Goal: Task Accomplishment & Management: Manage account settings

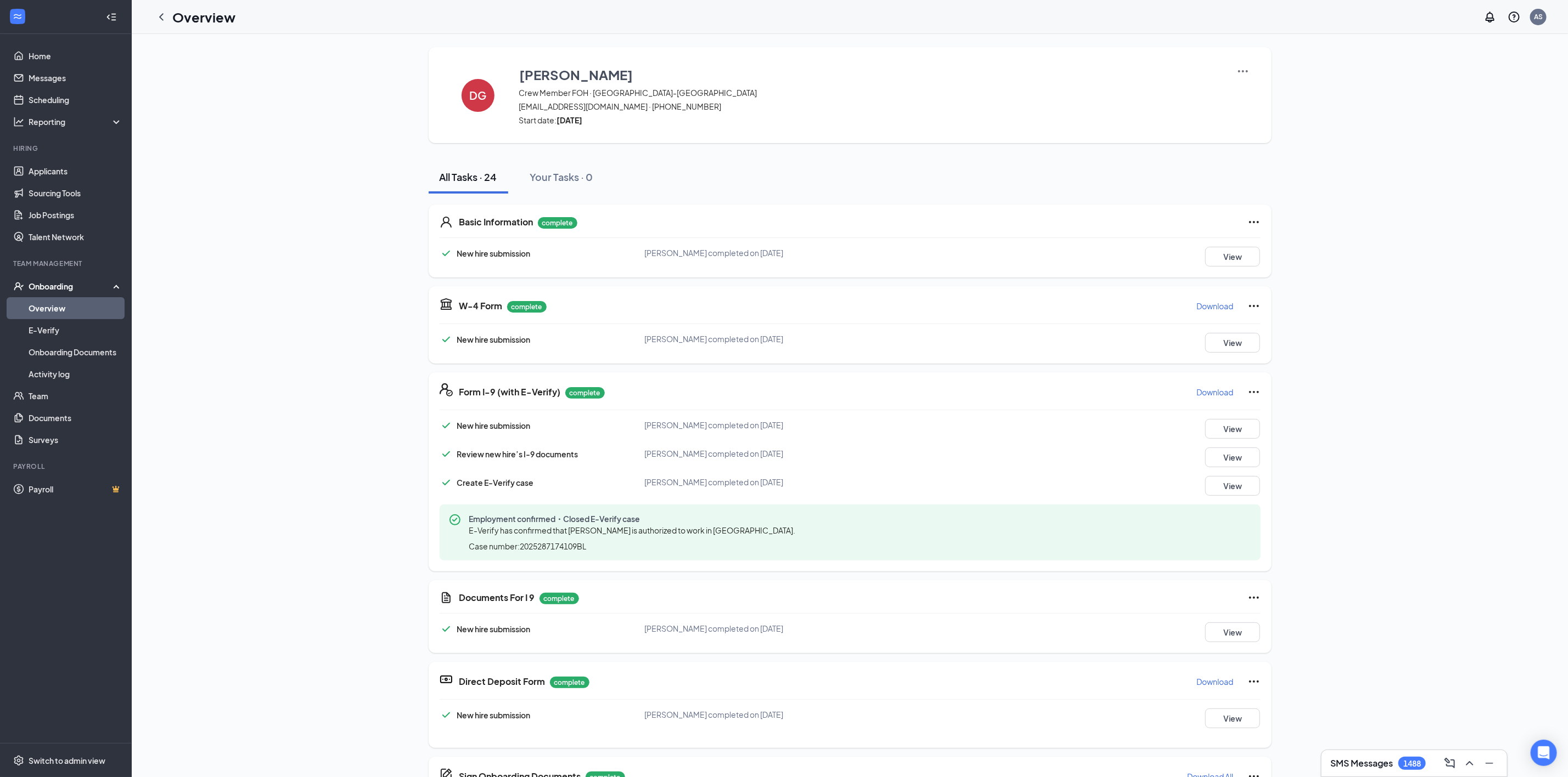
scroll to position [107, 0]
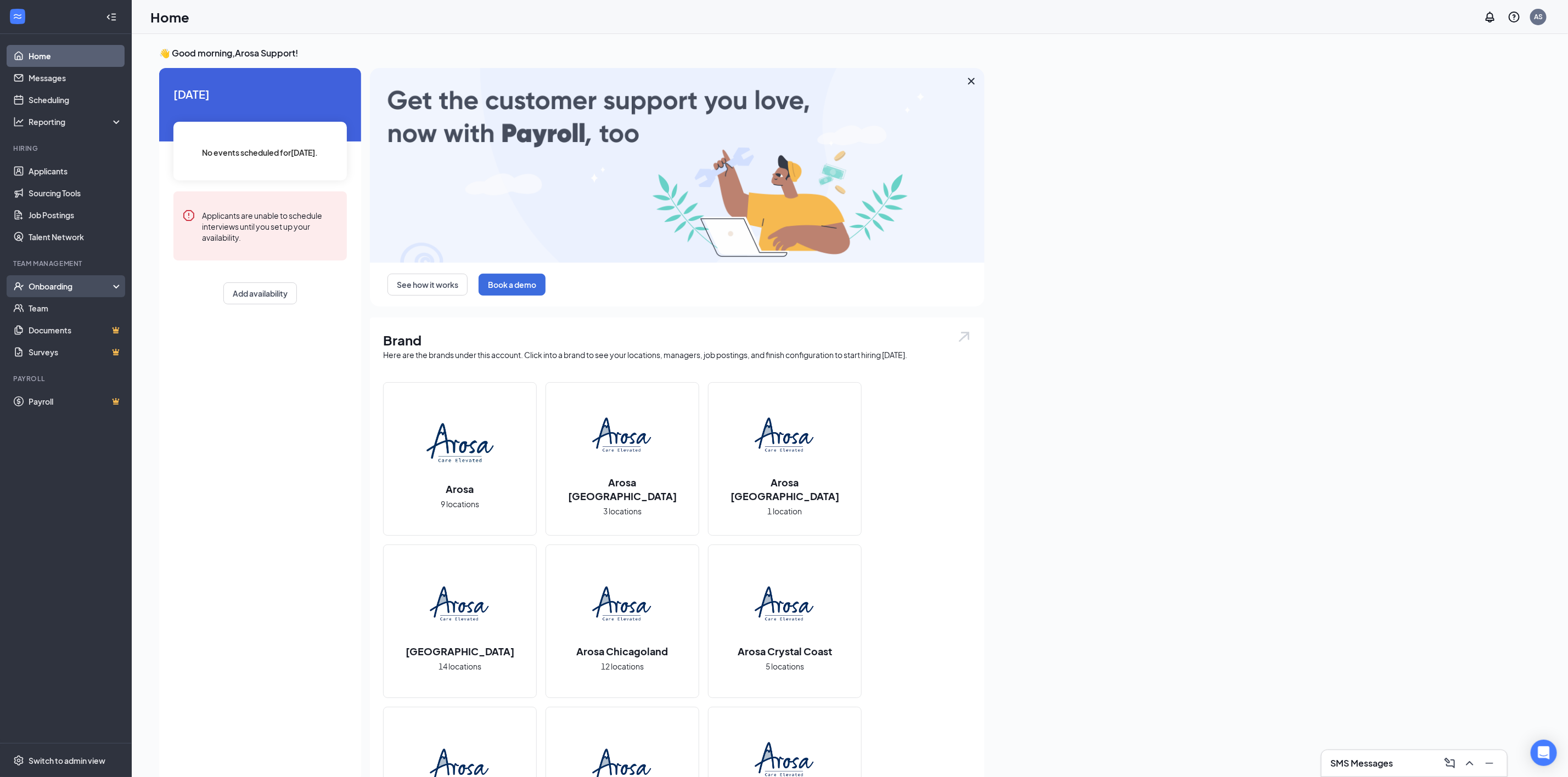
click at [73, 288] on div "Onboarding" at bounding box center [70, 286] width 85 height 11
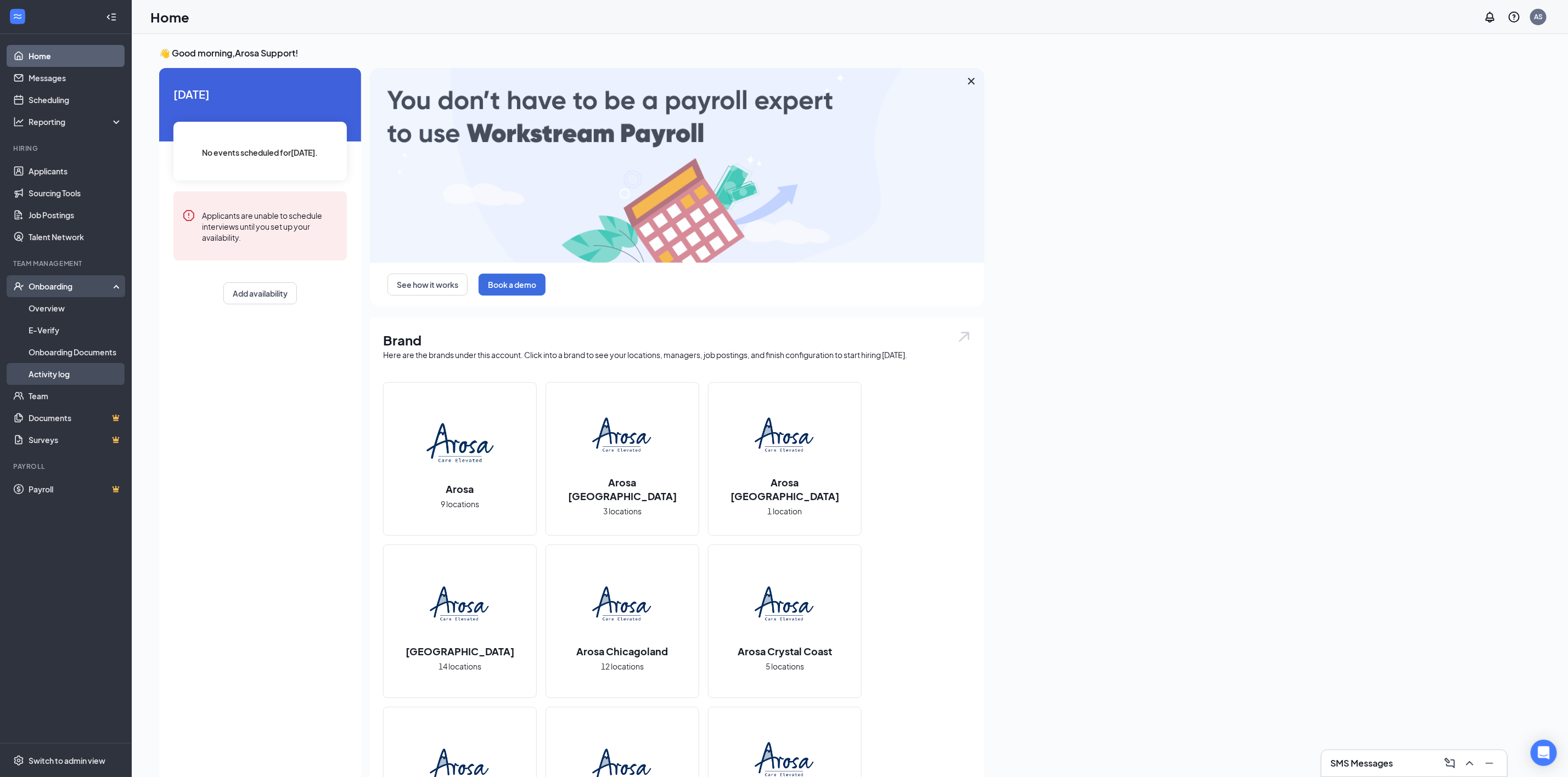
click at [68, 377] on link "Activity log" at bounding box center [75, 374] width 94 height 22
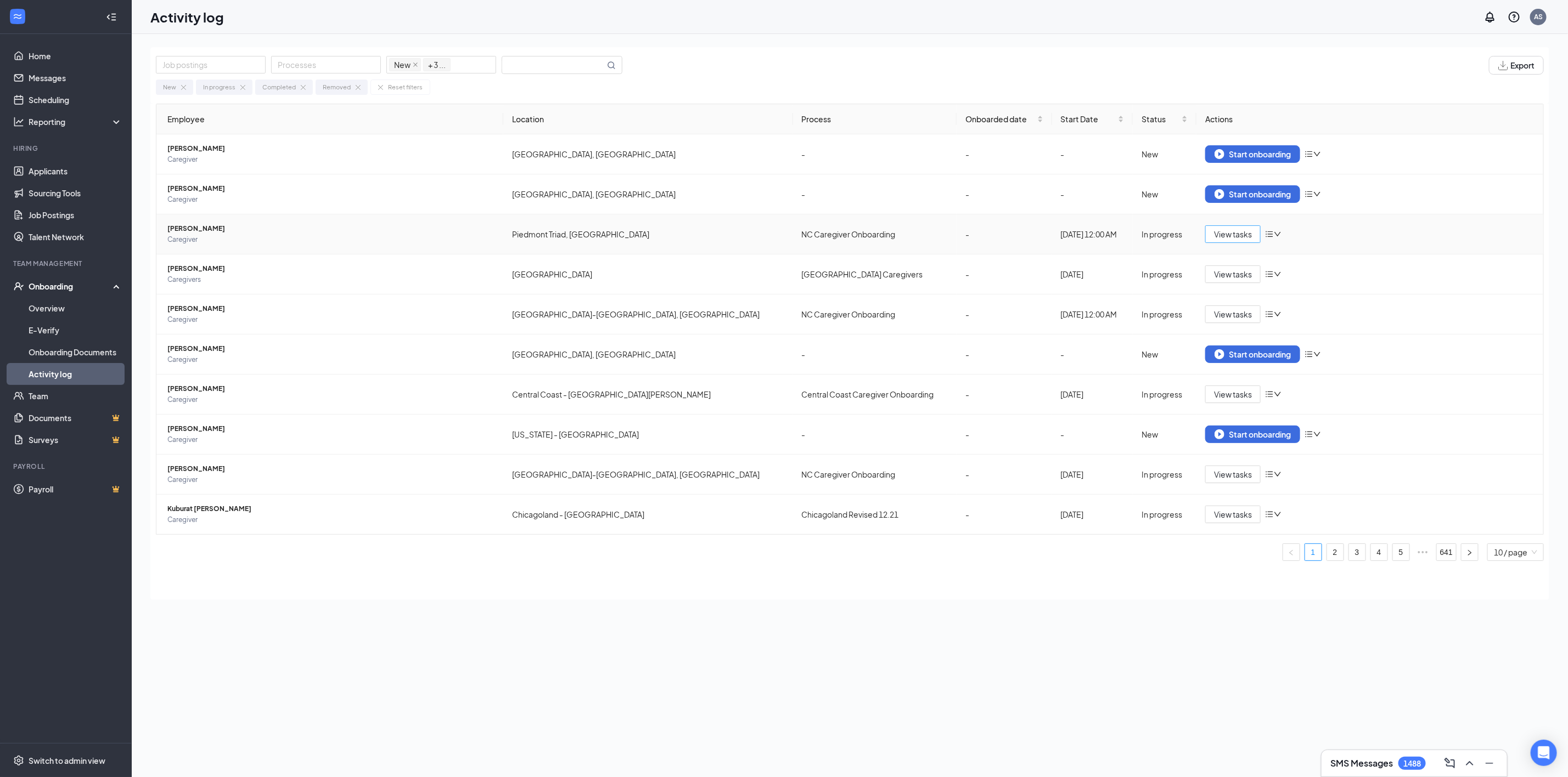
click at [1231, 240] on span "View tasks" at bounding box center [1233, 234] width 38 height 12
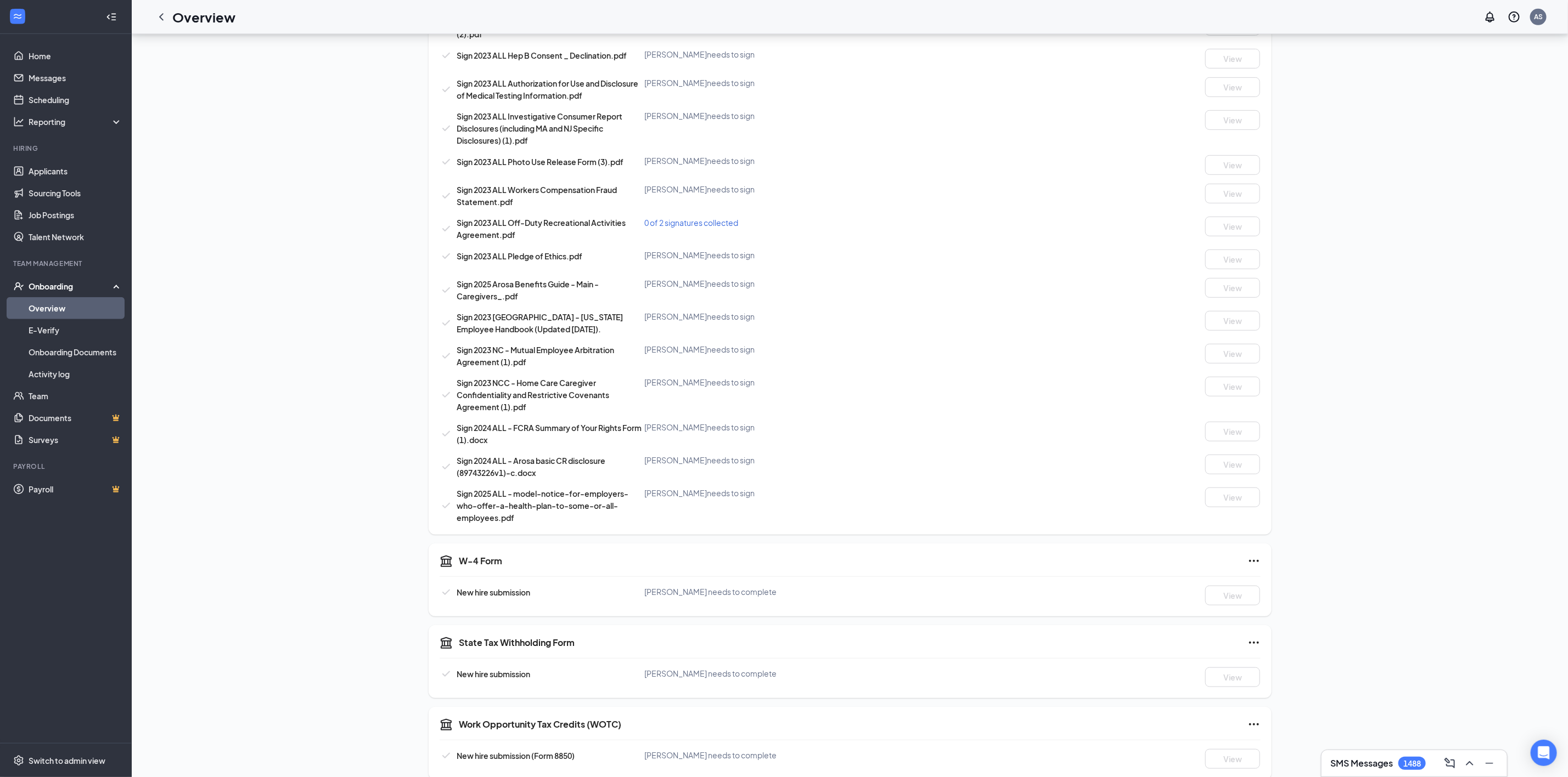
scroll to position [708, 0]
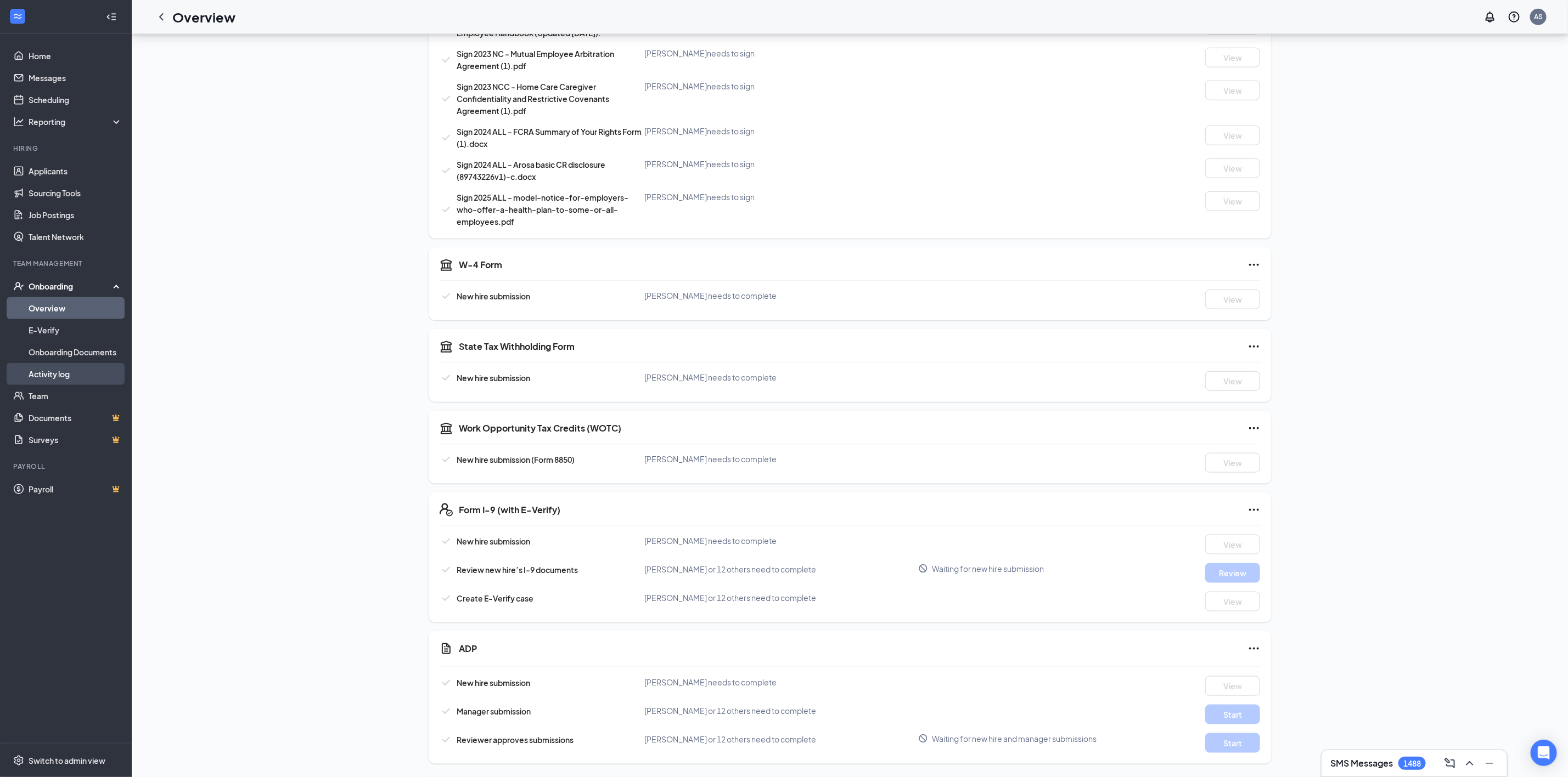
click at [55, 375] on link "Activity log" at bounding box center [75, 374] width 94 height 22
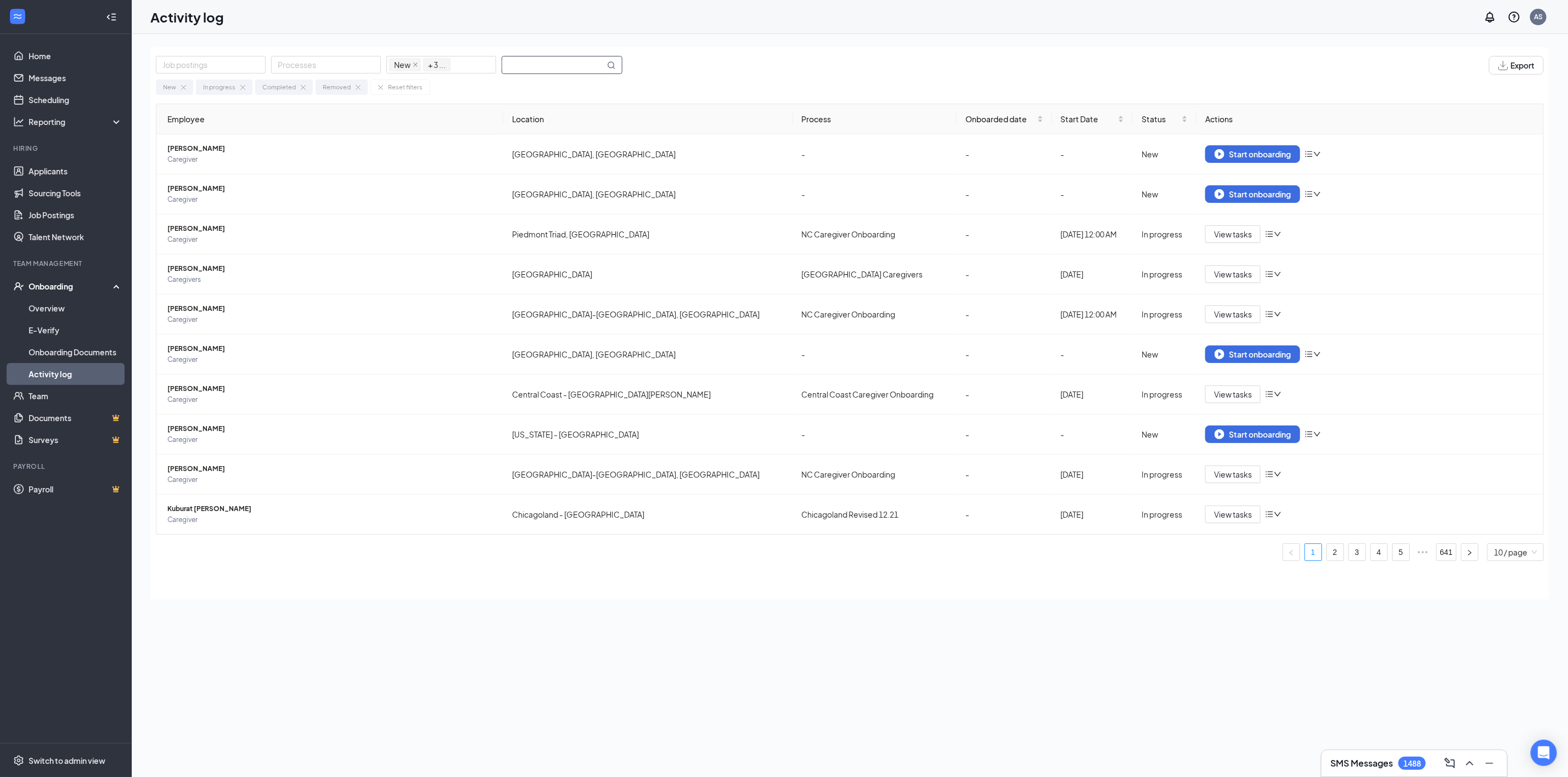
click at [517, 72] on input "text" at bounding box center [553, 65] width 103 height 17
click at [458, 72] on div "New In progress Completed Removed + 3 ..." at bounding box center [442, 65] width 104 height 15
click at [231, 70] on div at bounding box center [211, 65] width 104 height 13
click at [295, 65] on div at bounding box center [326, 65] width 104 height 13
click at [460, 93] on div "New In progress Completed Removed Reset filters" at bounding box center [850, 85] width 1388 height 20
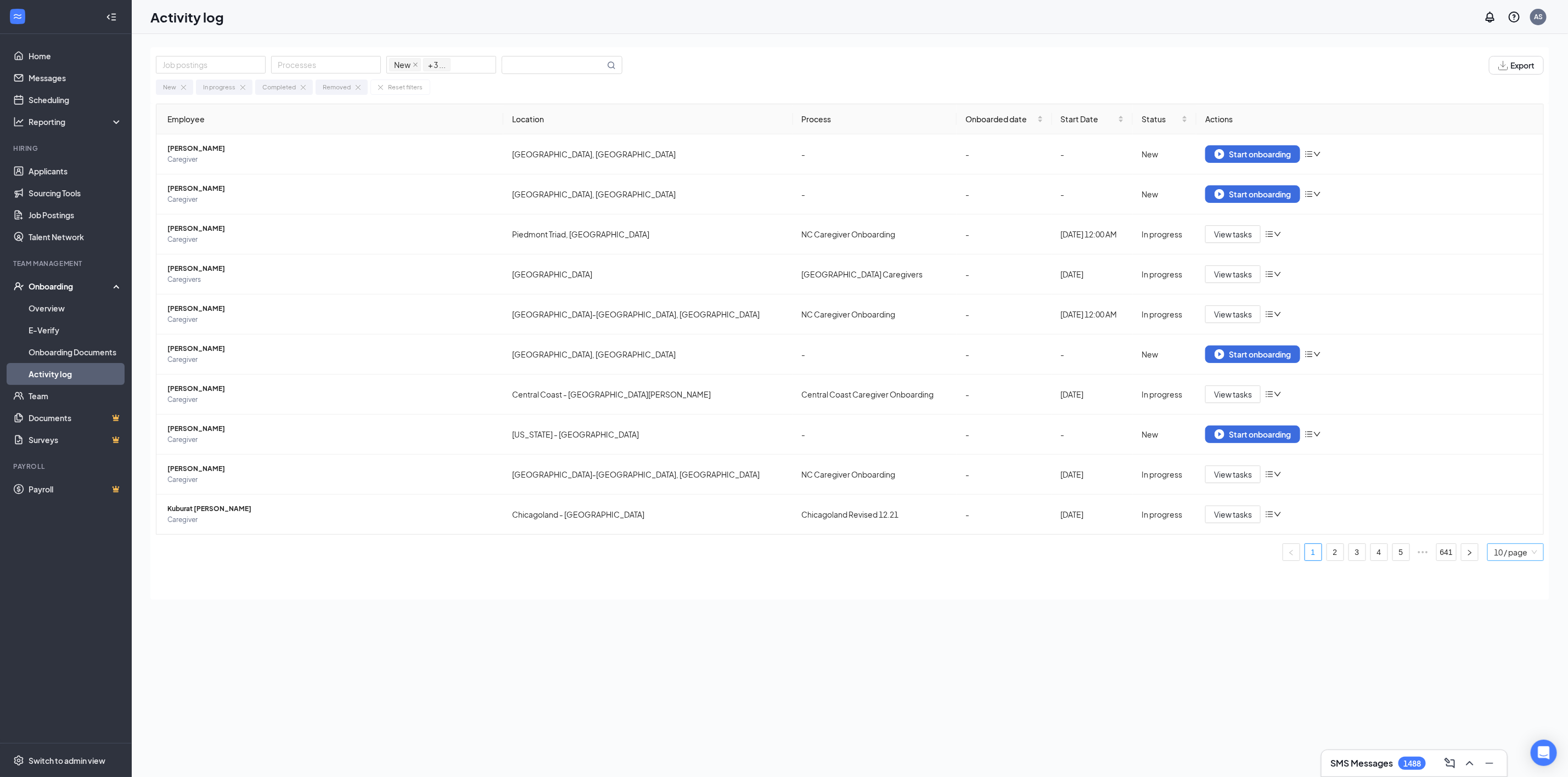
click at [1520, 552] on span "10 / page" at bounding box center [1516, 552] width 44 height 17
click at [1502, 515] on div "50 / page" at bounding box center [1517, 513] width 45 height 12
click at [1530, 560] on span "10 / page" at bounding box center [1516, 552] width 44 height 17
click at [1516, 514] on div "50 / page" at bounding box center [1517, 513] width 45 height 12
click at [1524, 554] on span "10 / page" at bounding box center [1516, 552] width 44 height 17
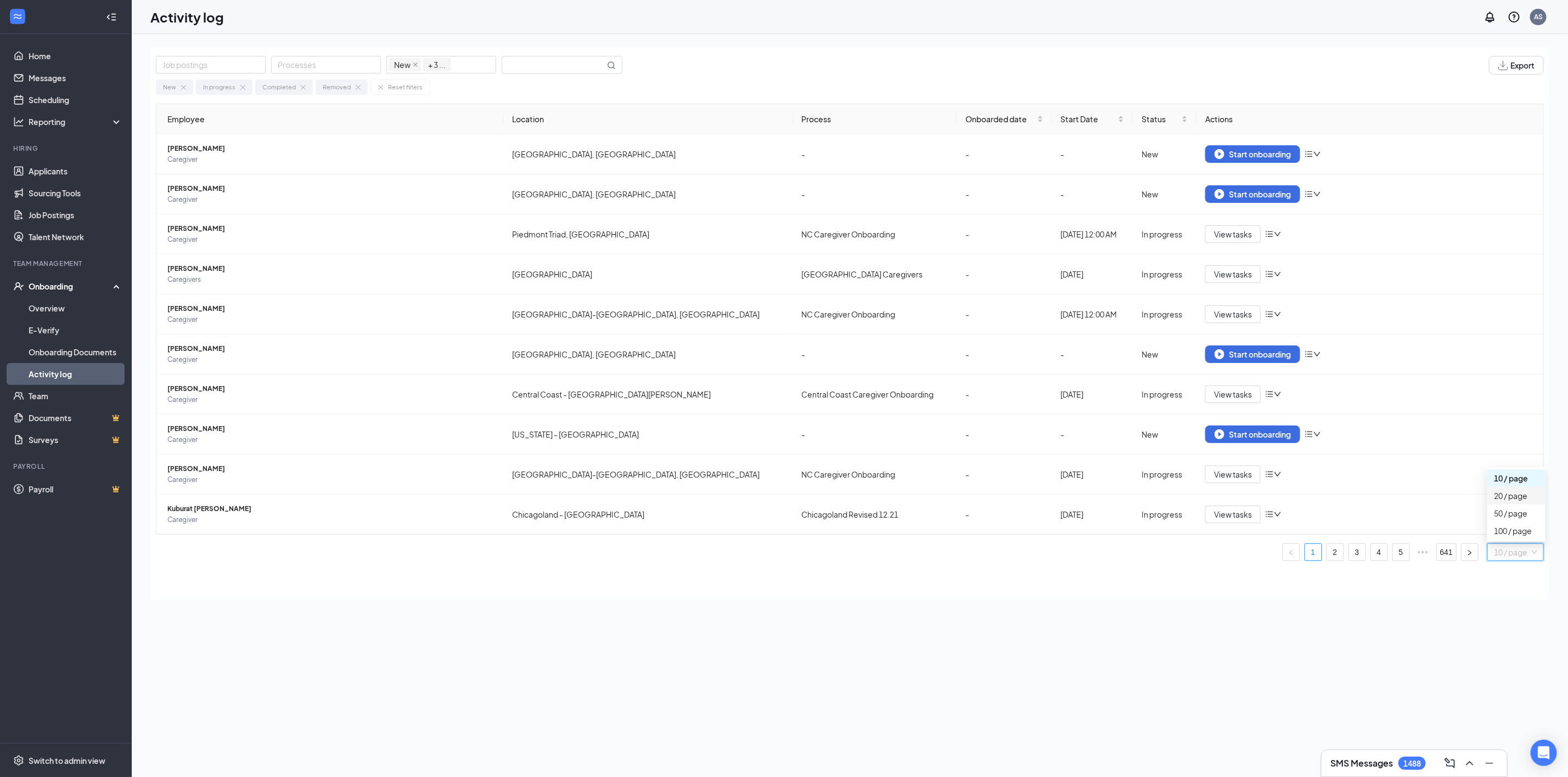
click at [1520, 499] on div "20 / page" at bounding box center [1517, 496] width 45 height 12
click at [1524, 555] on span "10 / page" at bounding box center [1516, 552] width 44 height 17
click at [1519, 540] on div "100 / page" at bounding box center [1517, 531] width 58 height 17
click at [540, 54] on div "Job postings Processes New In progress Completed Removed + 3 ... Export New In …" at bounding box center [849, 75] width 1399 height 57
drag, startPoint x: 544, startPoint y: 54, endPoint x: 549, endPoint y: 75, distance: 21.6
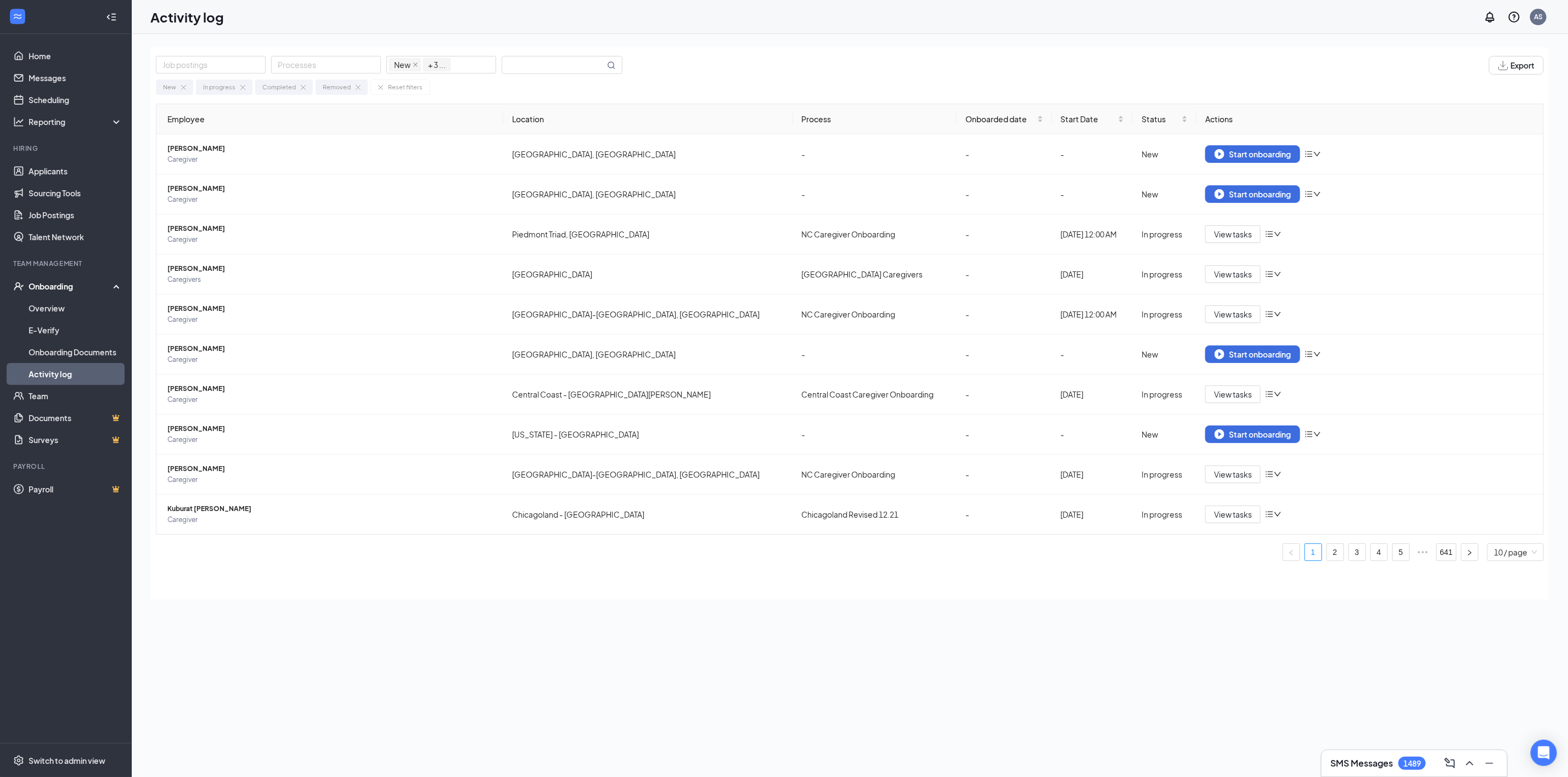
click at [550, 65] on div "Job postings Processes New In progress Completed Removed + 3 ... Export New In …" at bounding box center [849, 75] width 1399 height 57
click at [549, 75] on div "New In progress Completed Removed Reset filters" at bounding box center [850, 85] width 1388 height 20
click at [542, 62] on input "text" at bounding box center [553, 65] width 103 height 17
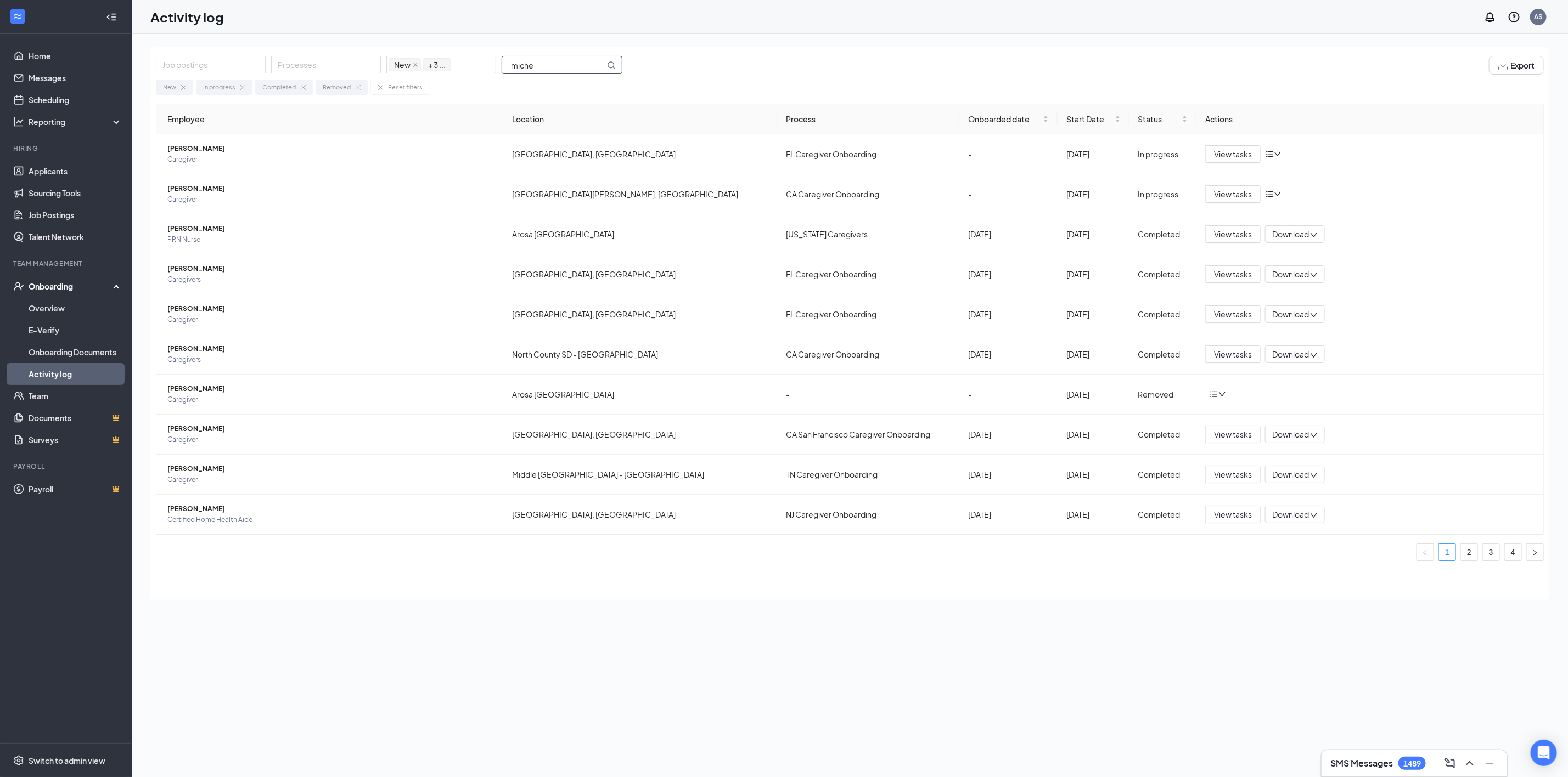
type input "Michelle"
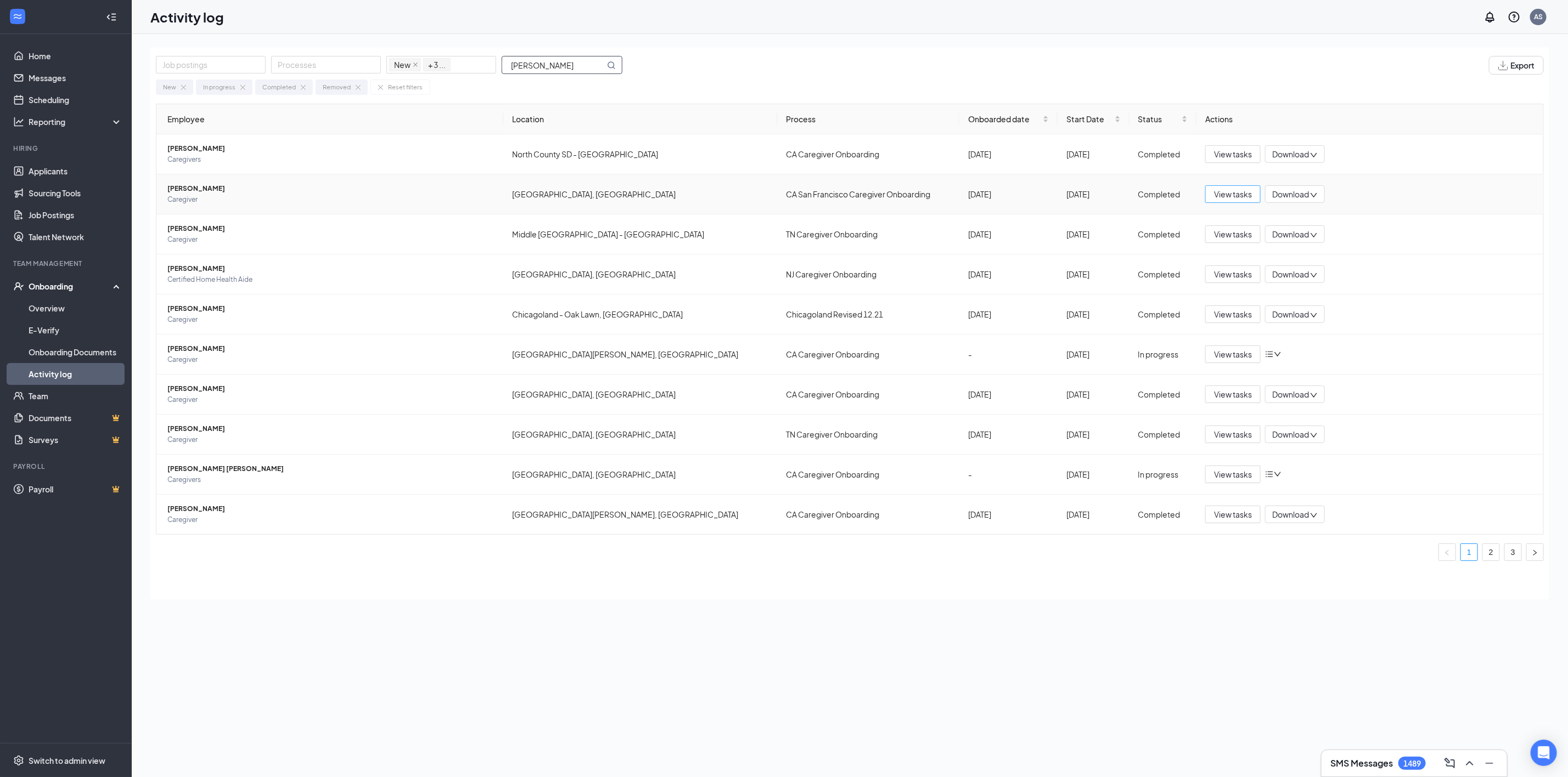
click at [1230, 193] on span "View tasks" at bounding box center [1233, 194] width 38 height 12
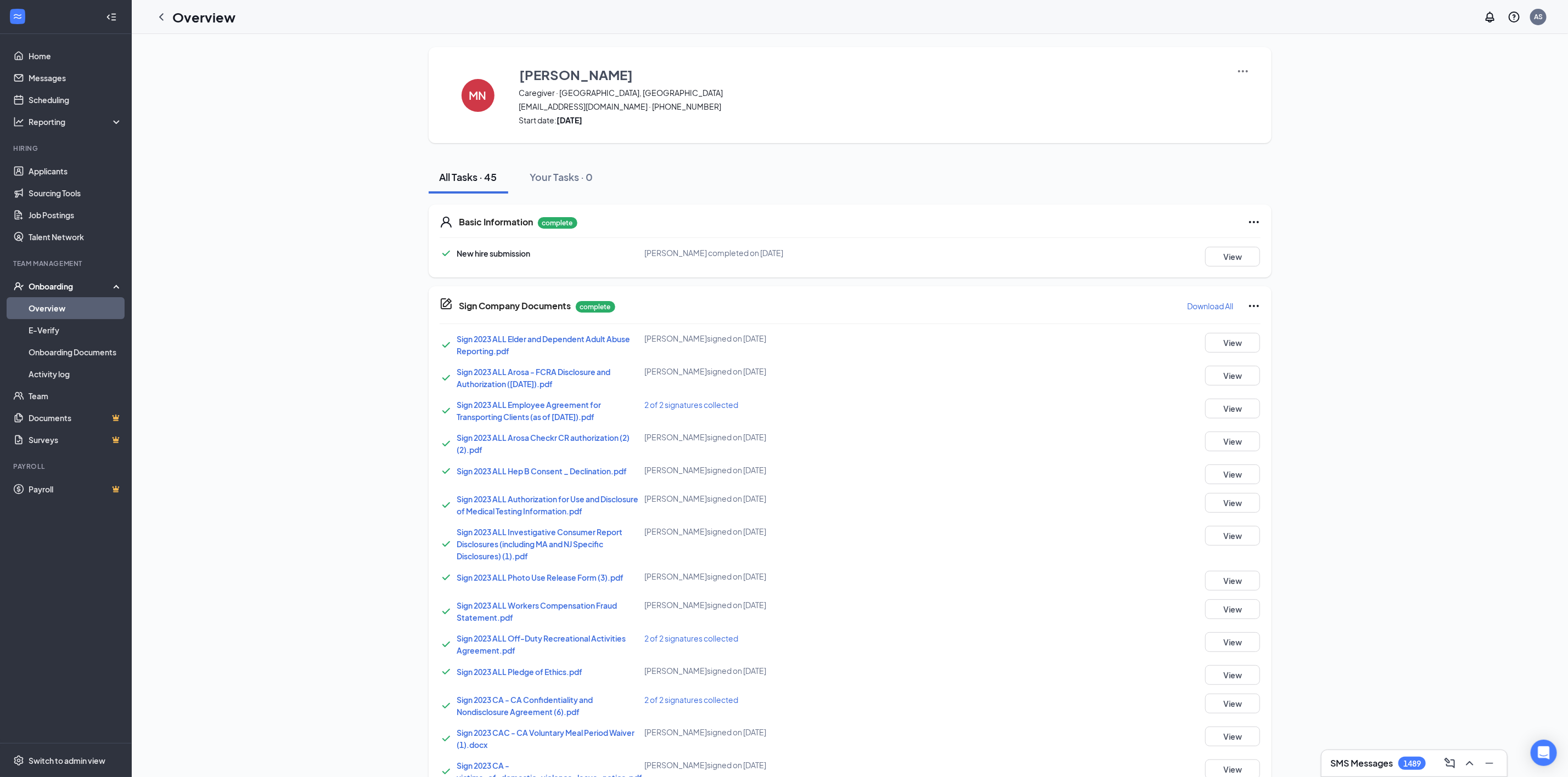
click at [166, 27] on div "Overview" at bounding box center [192, 17] width 85 height 22
click at [71, 374] on link "Activity log" at bounding box center [75, 374] width 94 height 22
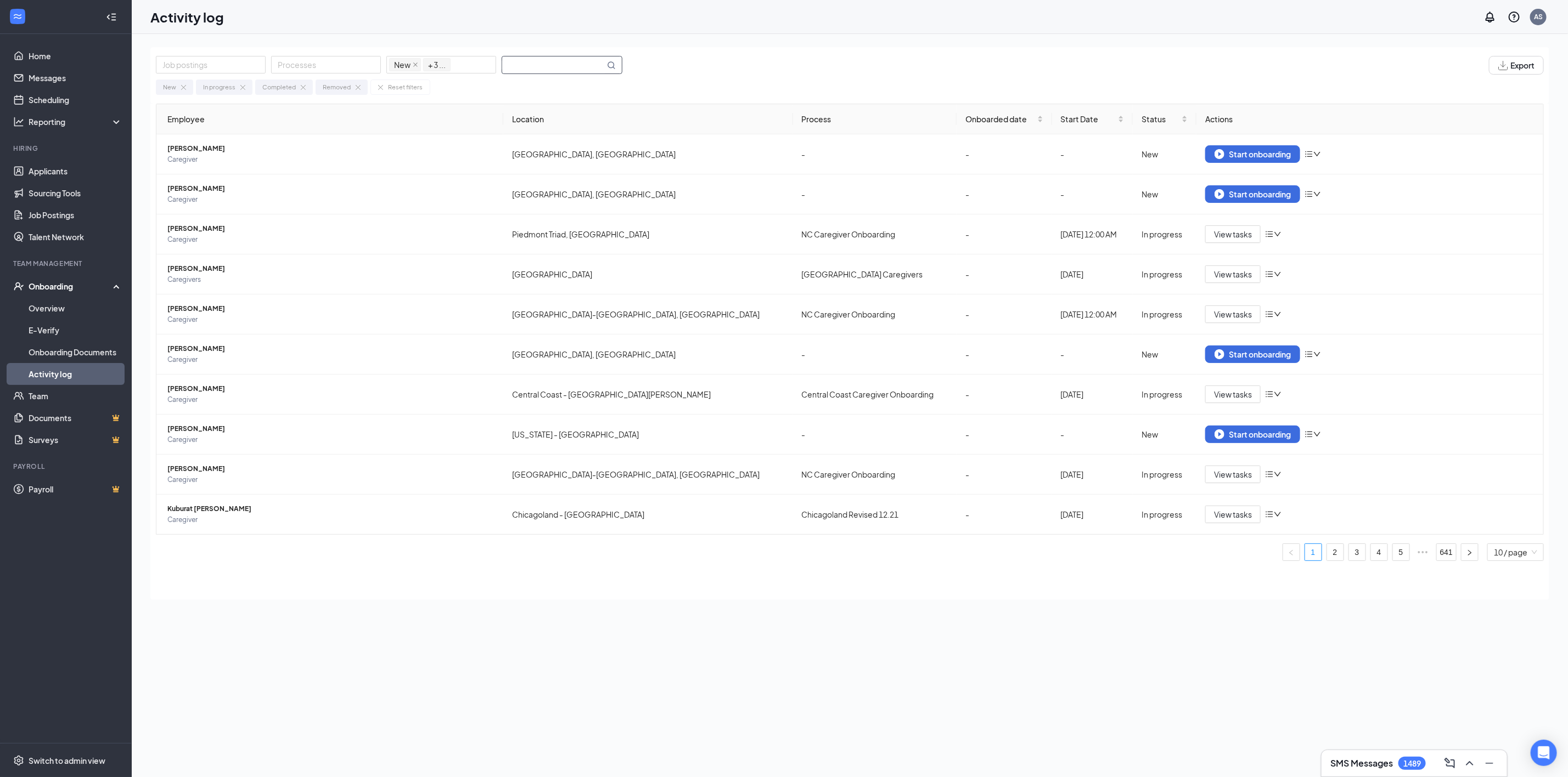
drag, startPoint x: 506, startPoint y: 74, endPoint x: 525, endPoint y: 69, distance: 19.6
click at [511, 75] on div "New In progress Completed Removed Reset filters" at bounding box center [850, 85] width 1388 height 20
click at [525, 69] on input "text" at bounding box center [553, 65] width 103 height 17
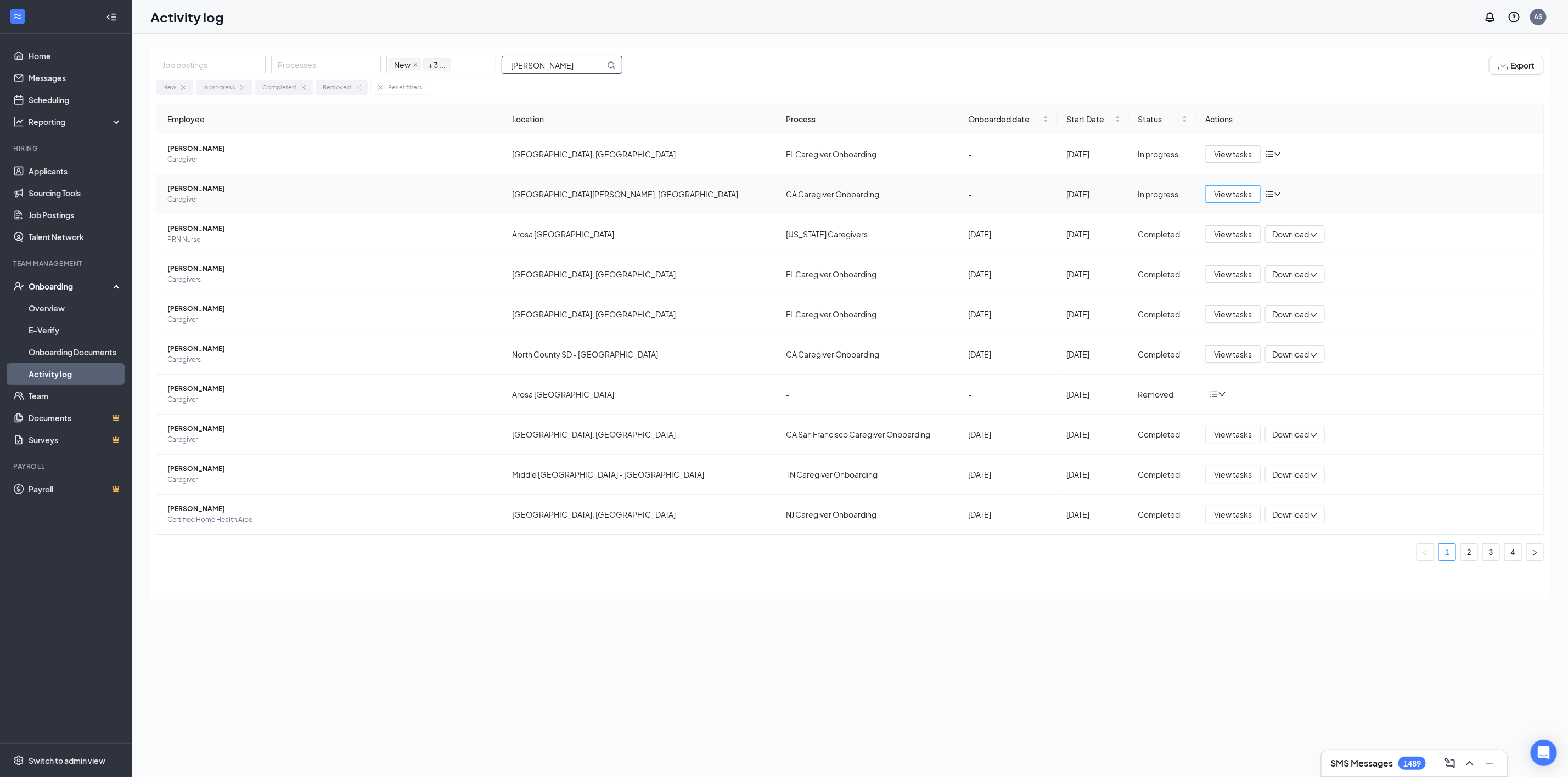
type input "michel"
click at [1234, 200] on span "View tasks" at bounding box center [1233, 194] width 38 height 12
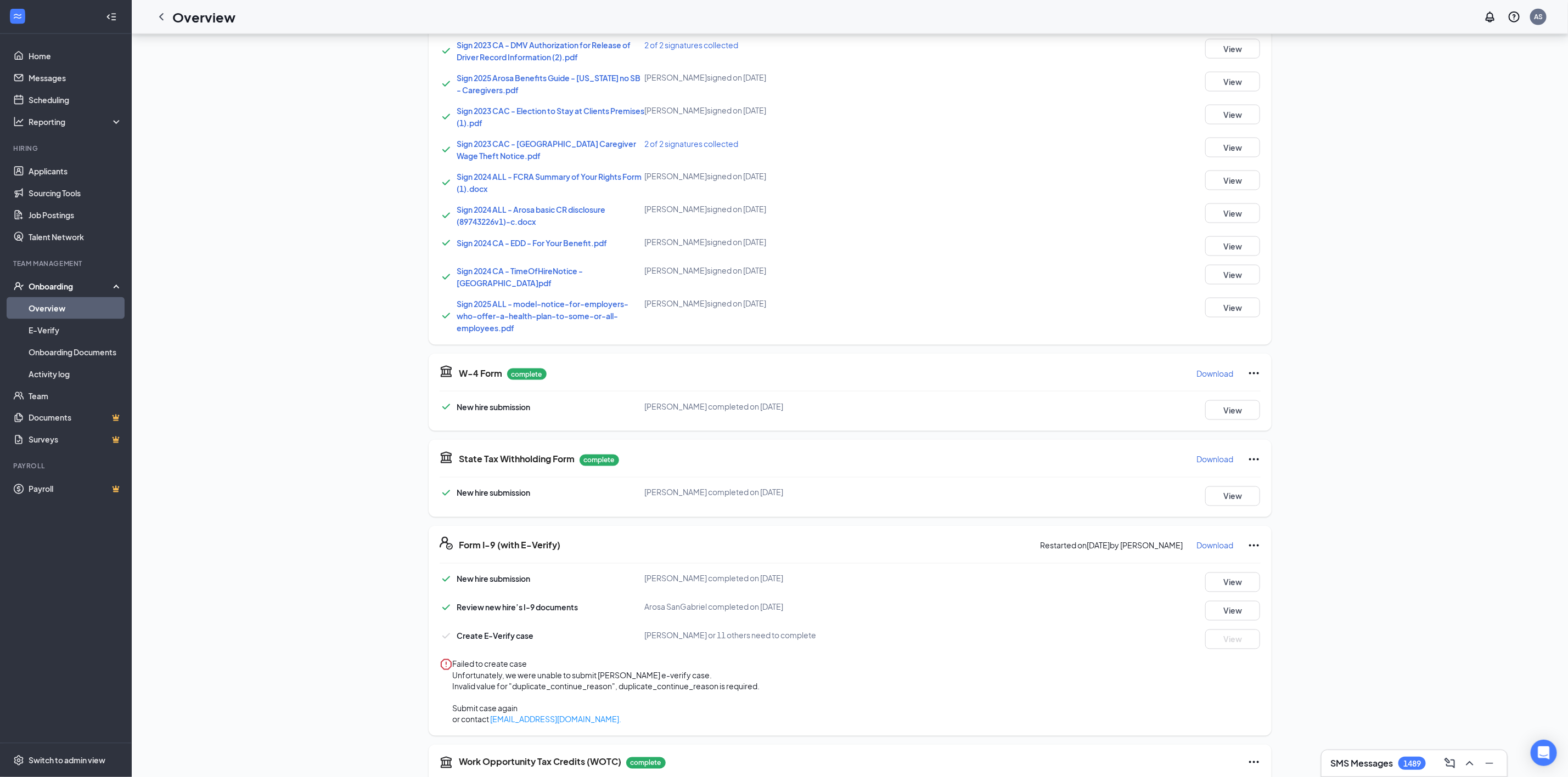
scroll to position [1234, 0]
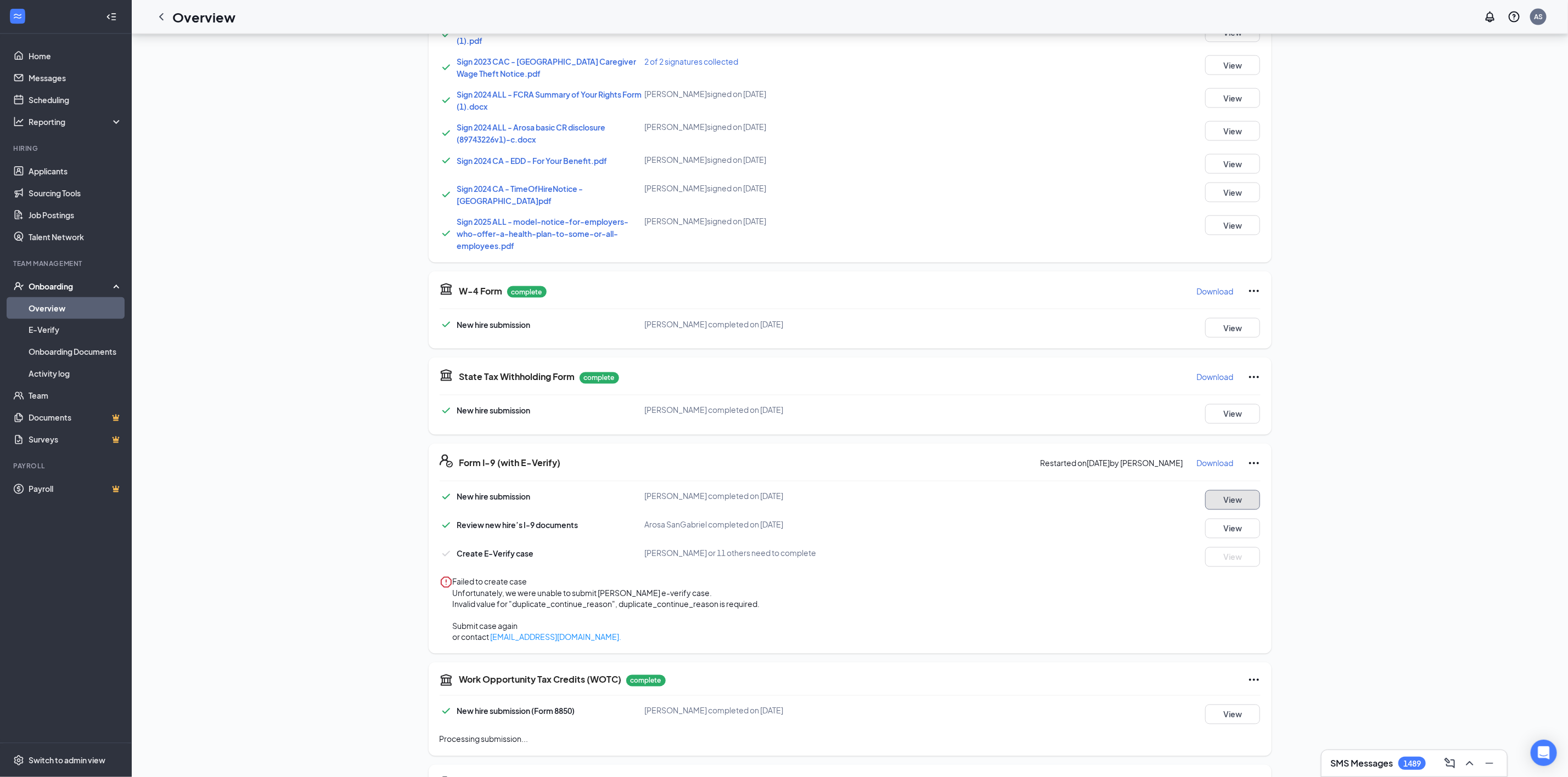
click at [1231, 491] on button "View" at bounding box center [1233, 500] width 55 height 20
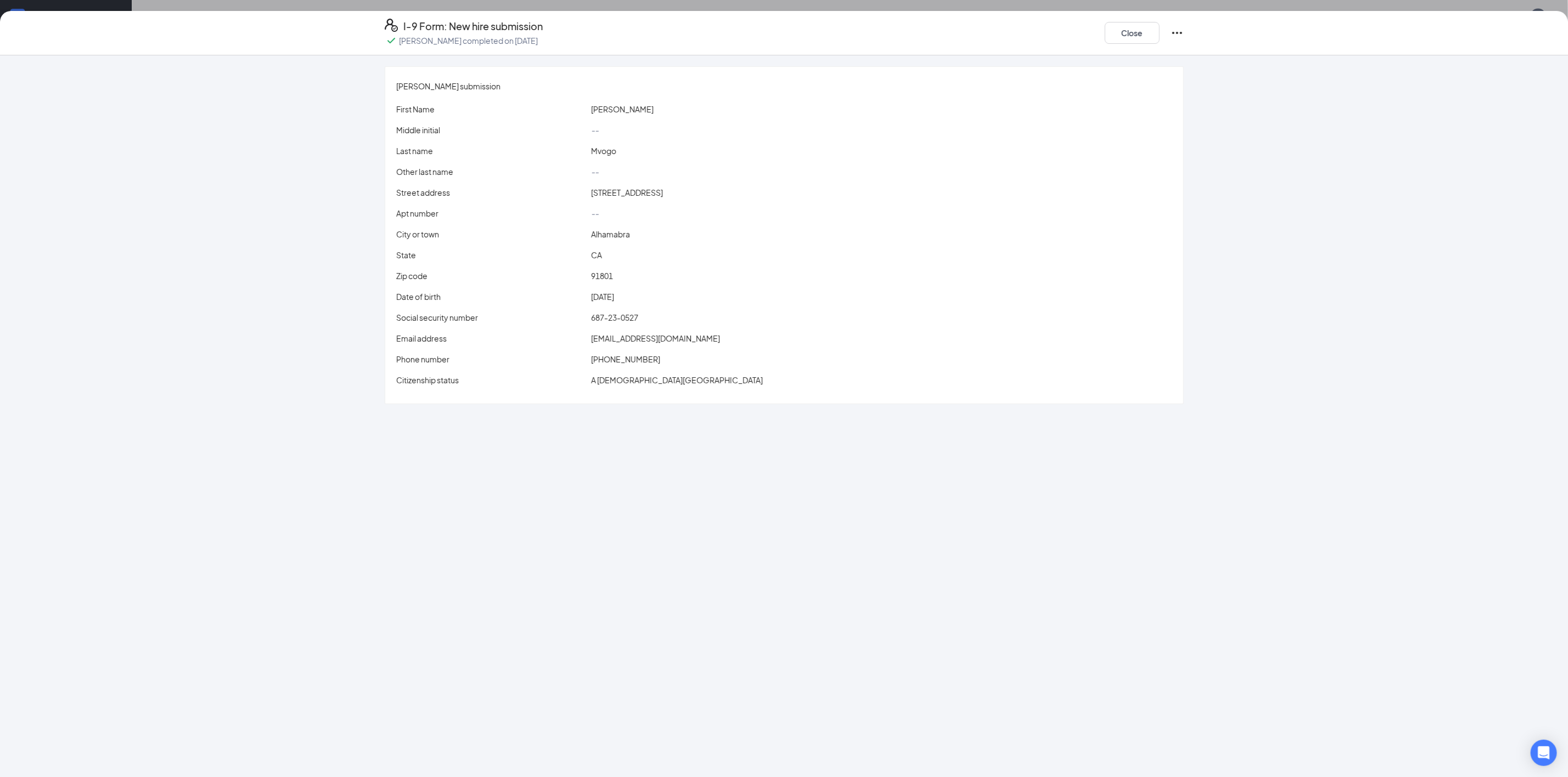
click at [638, 312] on span "687-23-0527" at bounding box center [614, 317] width 47 height 10
copy span "687-23-0527"
click at [654, 321] on div "687-23-0527" at bounding box center [882, 317] width 586 height 12
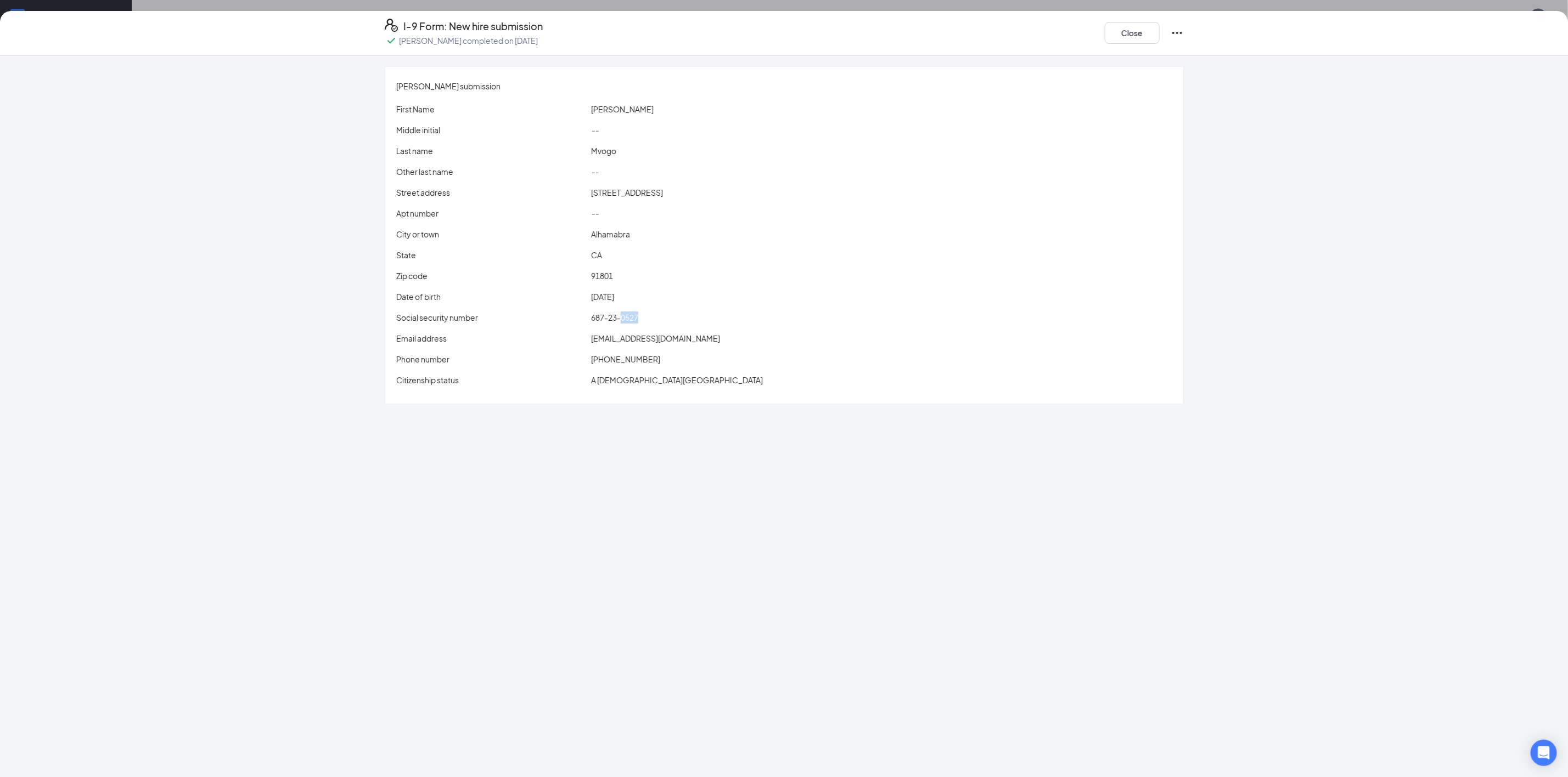
click at [654, 321] on div "687-23-0527" at bounding box center [882, 317] width 586 height 12
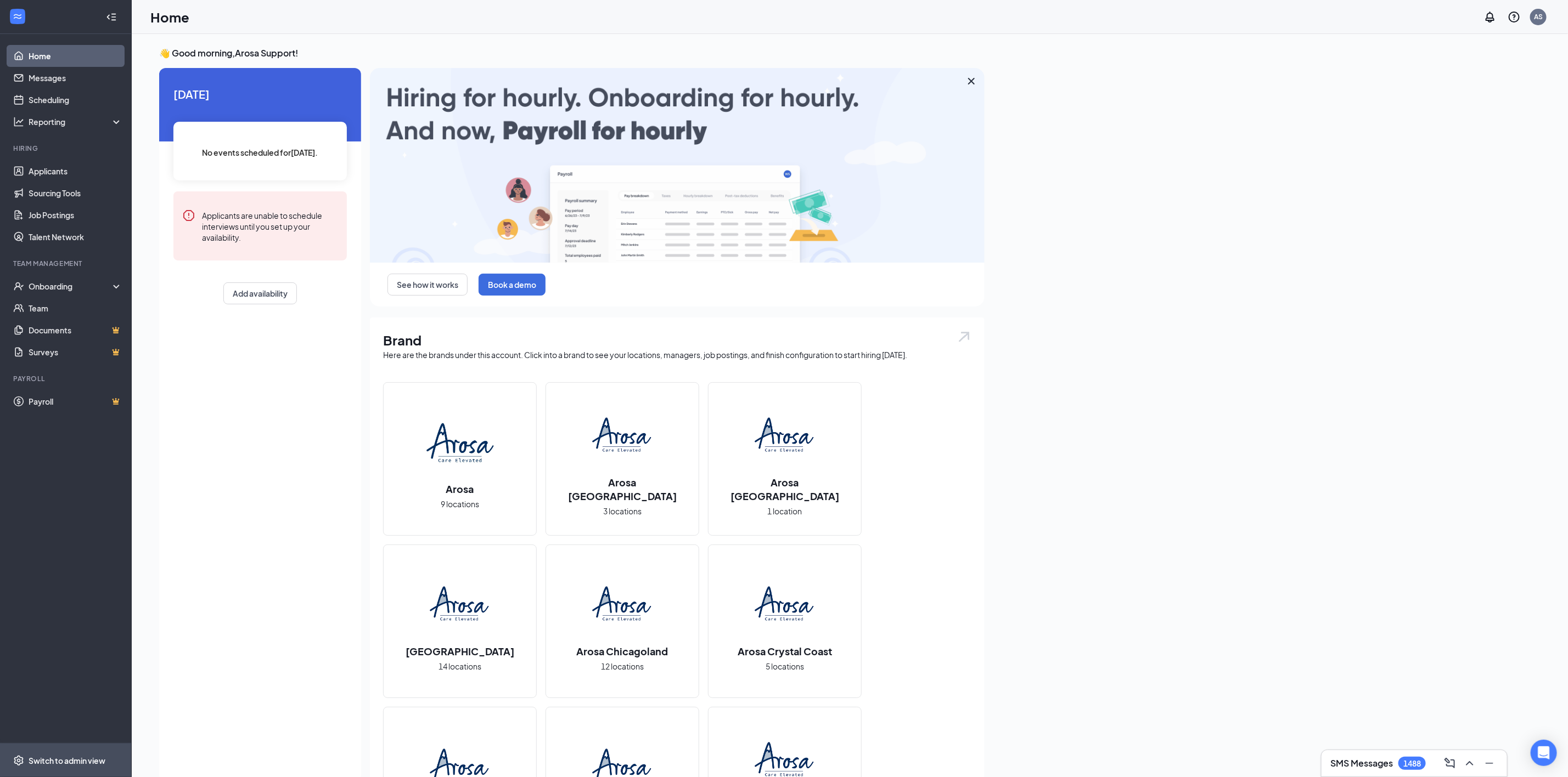
click at [63, 752] on span "Switch to admin view" at bounding box center [75, 760] width 94 height 33
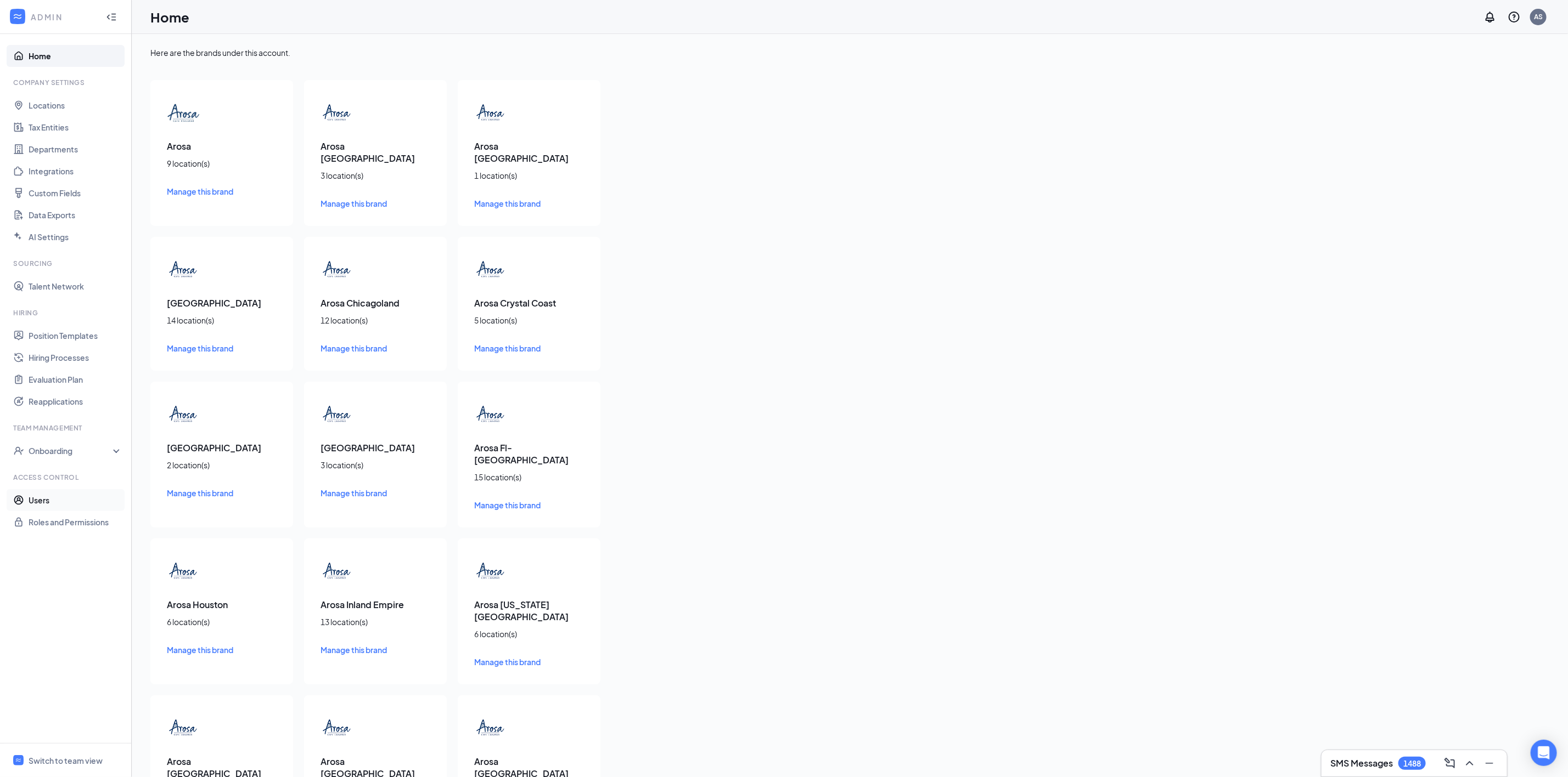
click at [81, 494] on link "Users" at bounding box center [75, 500] width 94 height 22
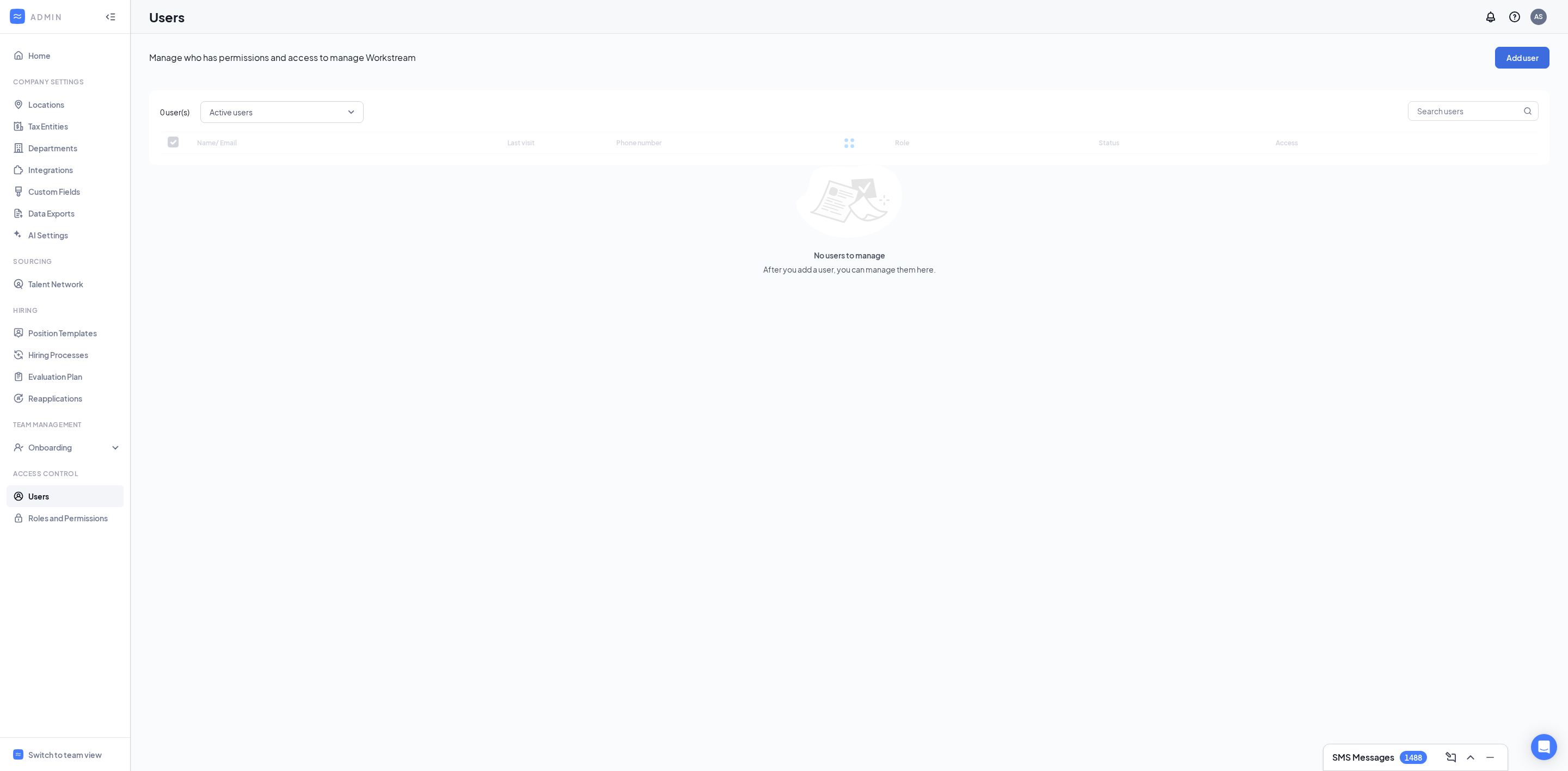
checkbox input "false"
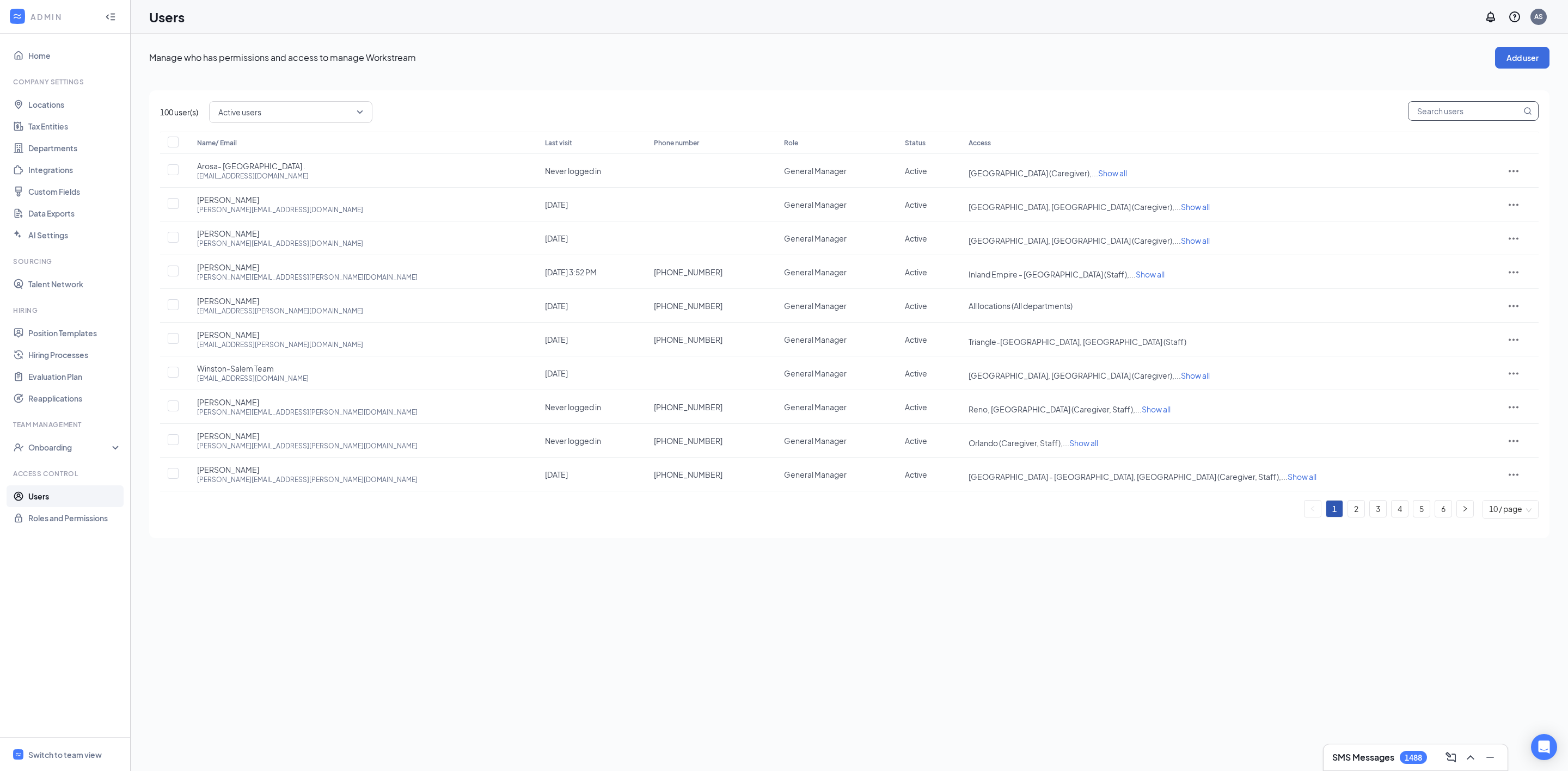
click at [1455, 115] on input "text" at bounding box center [1464, 111] width 113 height 19
paste input "talent-sangabrielvalley@arosacare.com"
type input "talent-sangabrielvalley@arosacare.com"
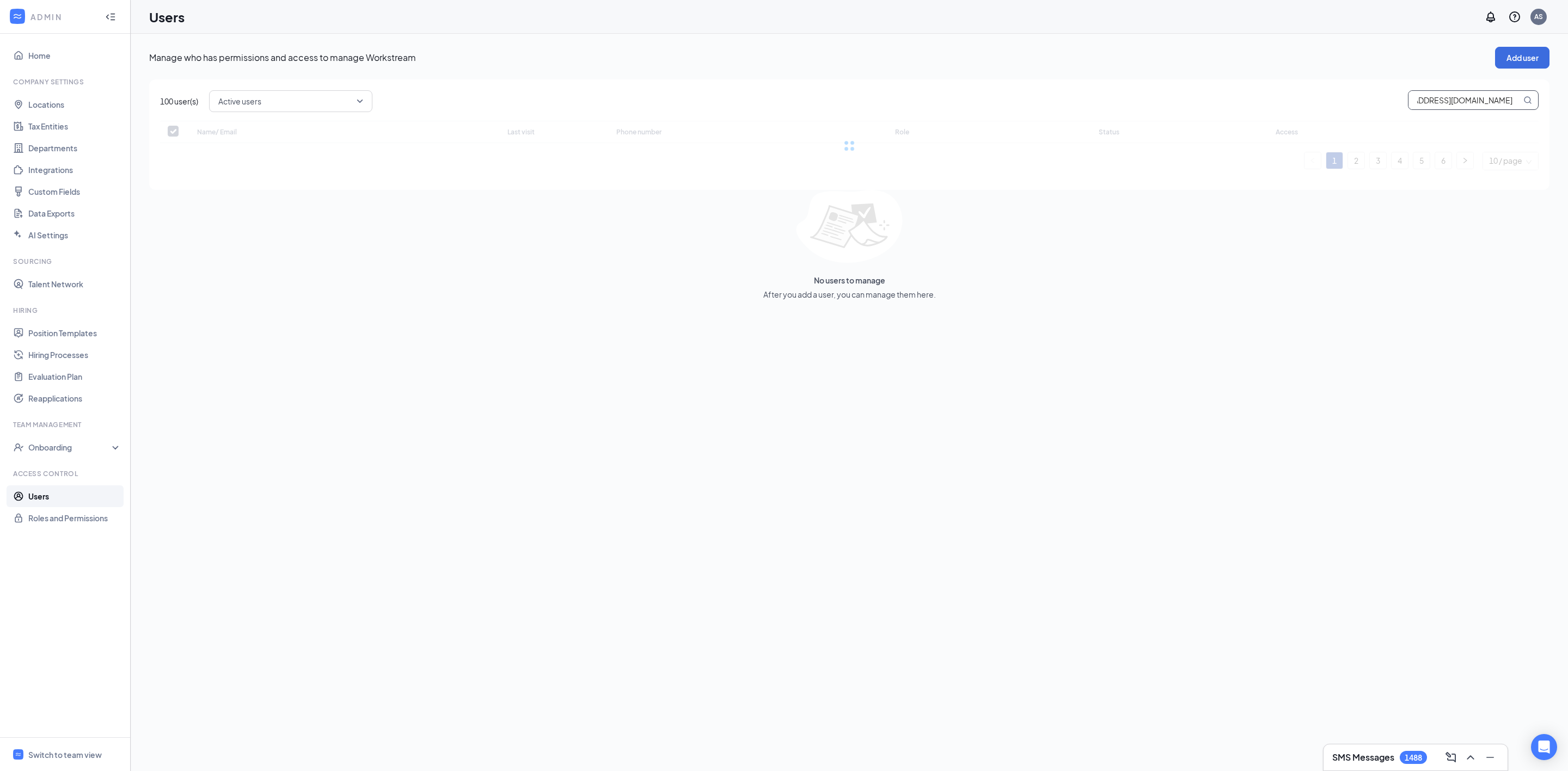
checkbox input "false"
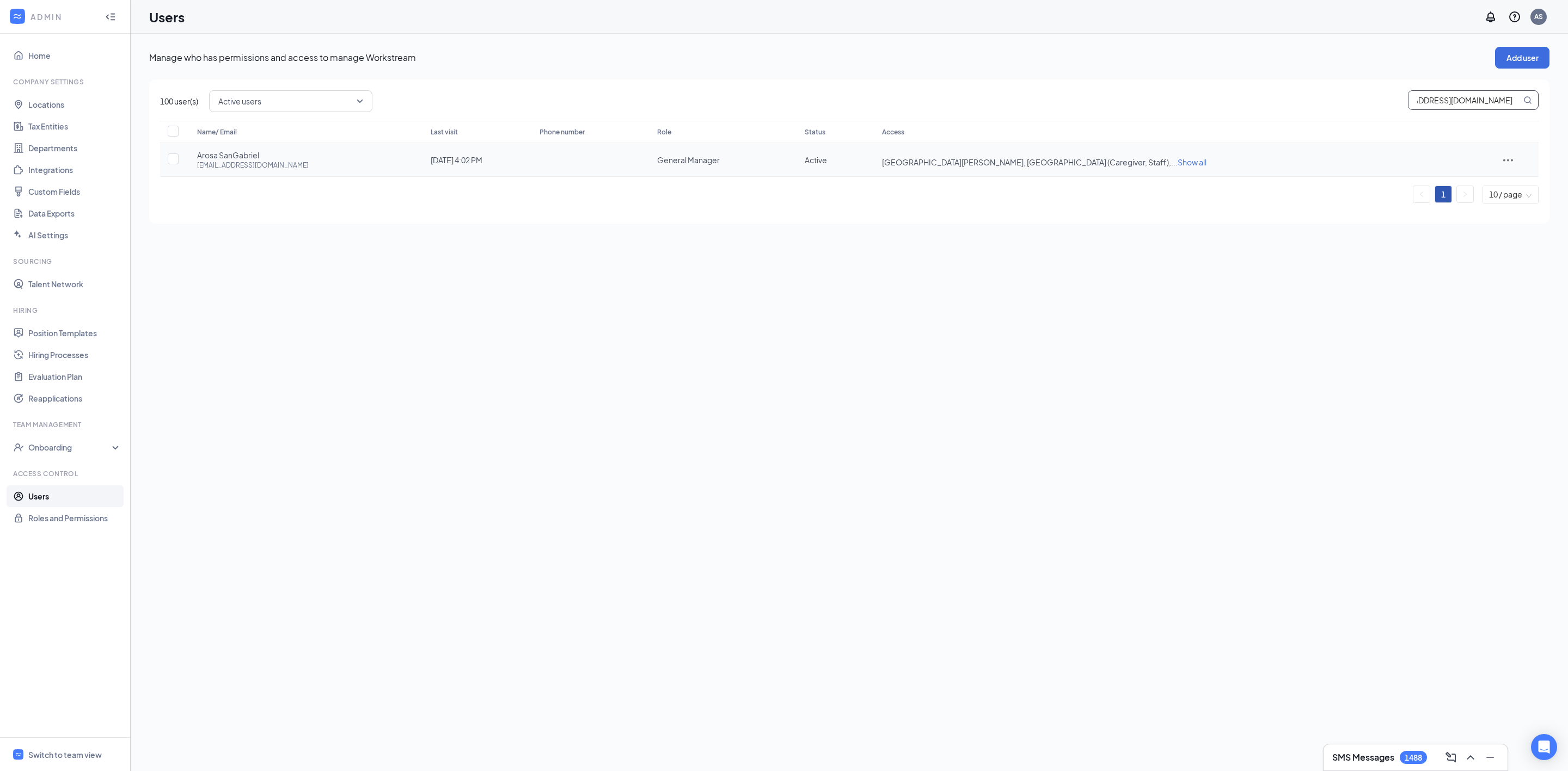
type input "talent-sangabrielvalley@arosacare.com"
click at [1206, 165] on span "Show all" at bounding box center [1192, 163] width 29 height 10
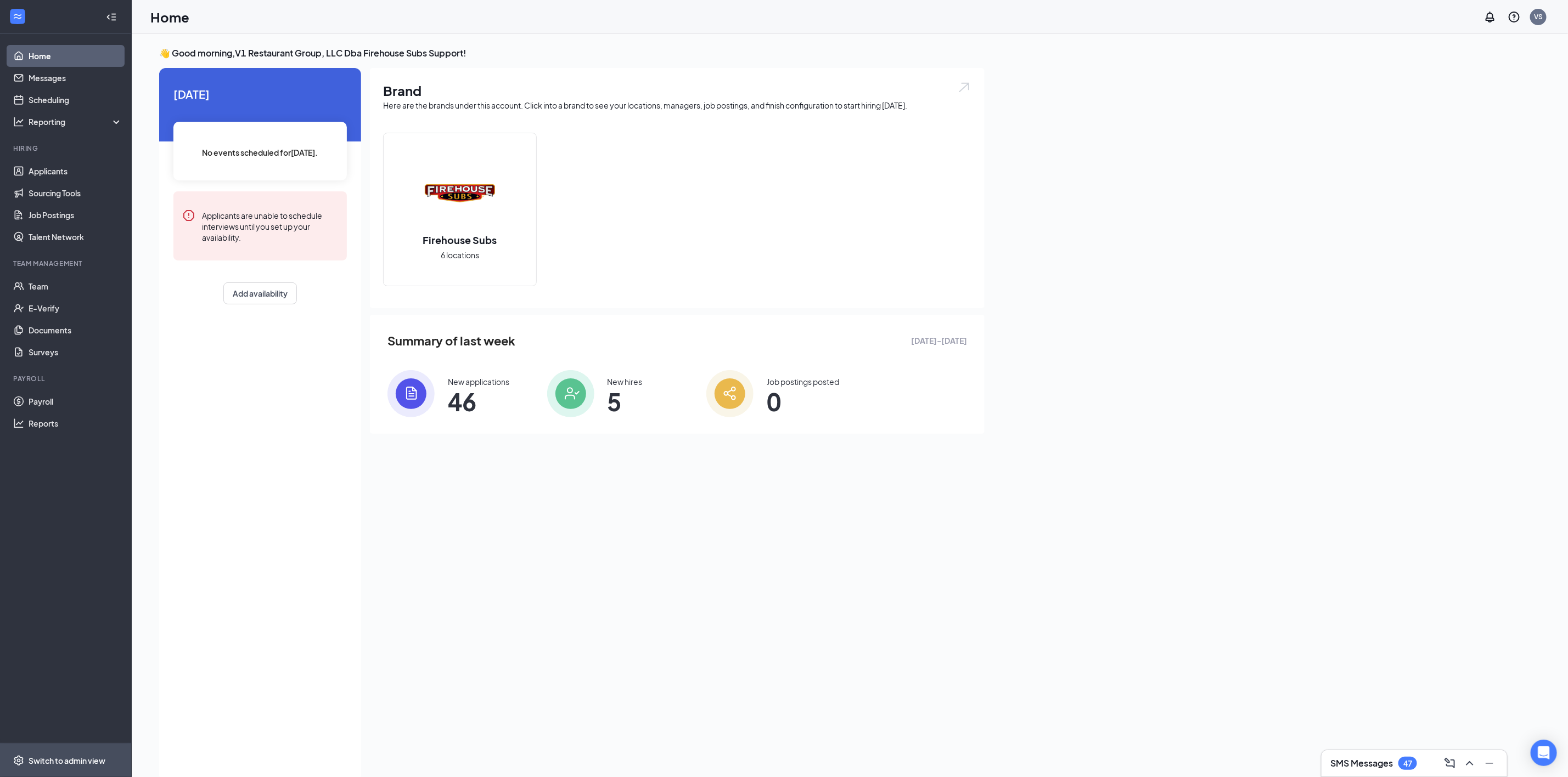
click at [44, 757] on div "Switch to admin view" at bounding box center [67, 760] width 77 height 11
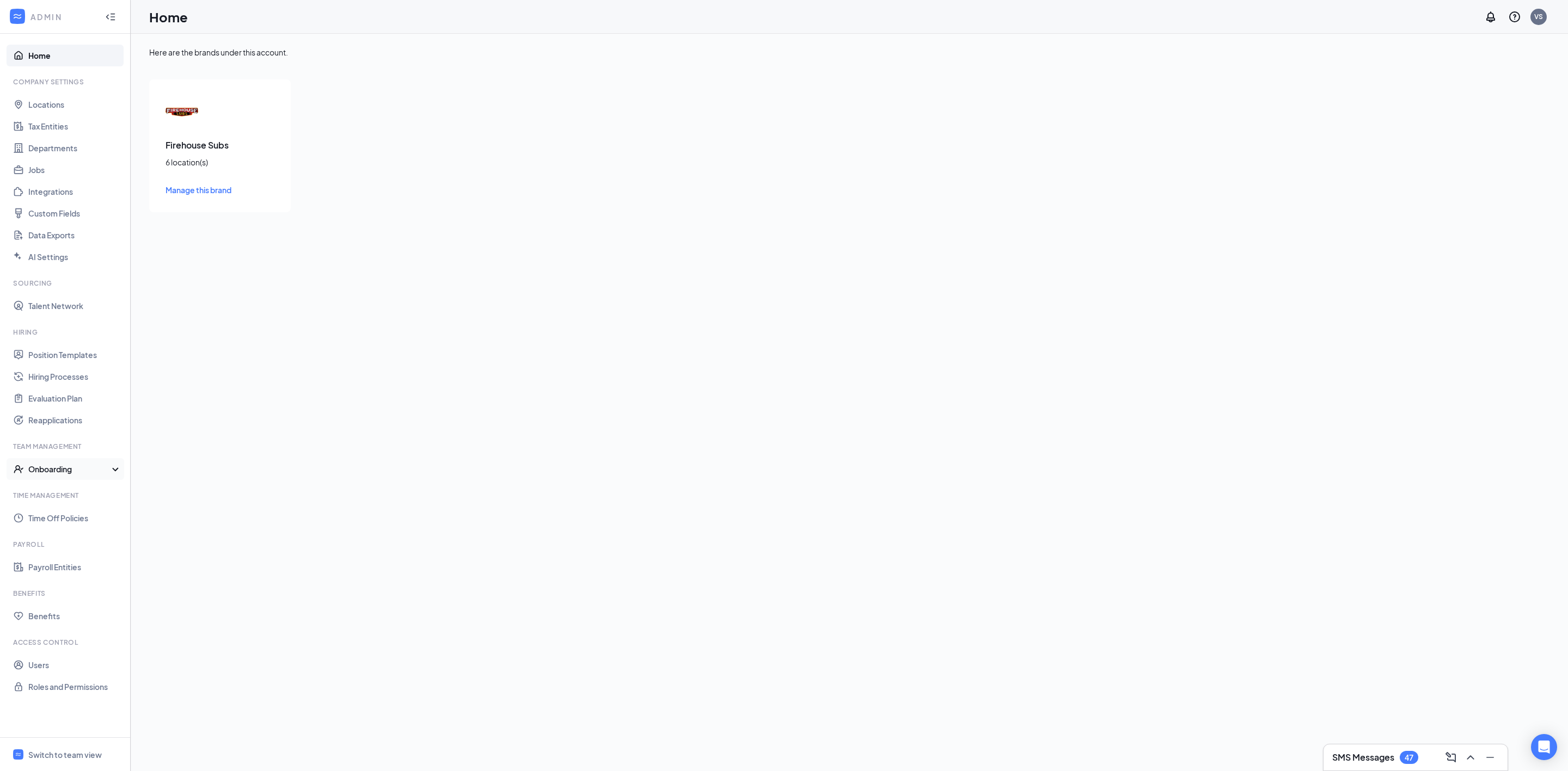
click at [77, 471] on div "Onboarding" at bounding box center [70, 469] width 84 height 11
click at [82, 491] on link "Onboarding Processes" at bounding box center [74, 491] width 93 height 22
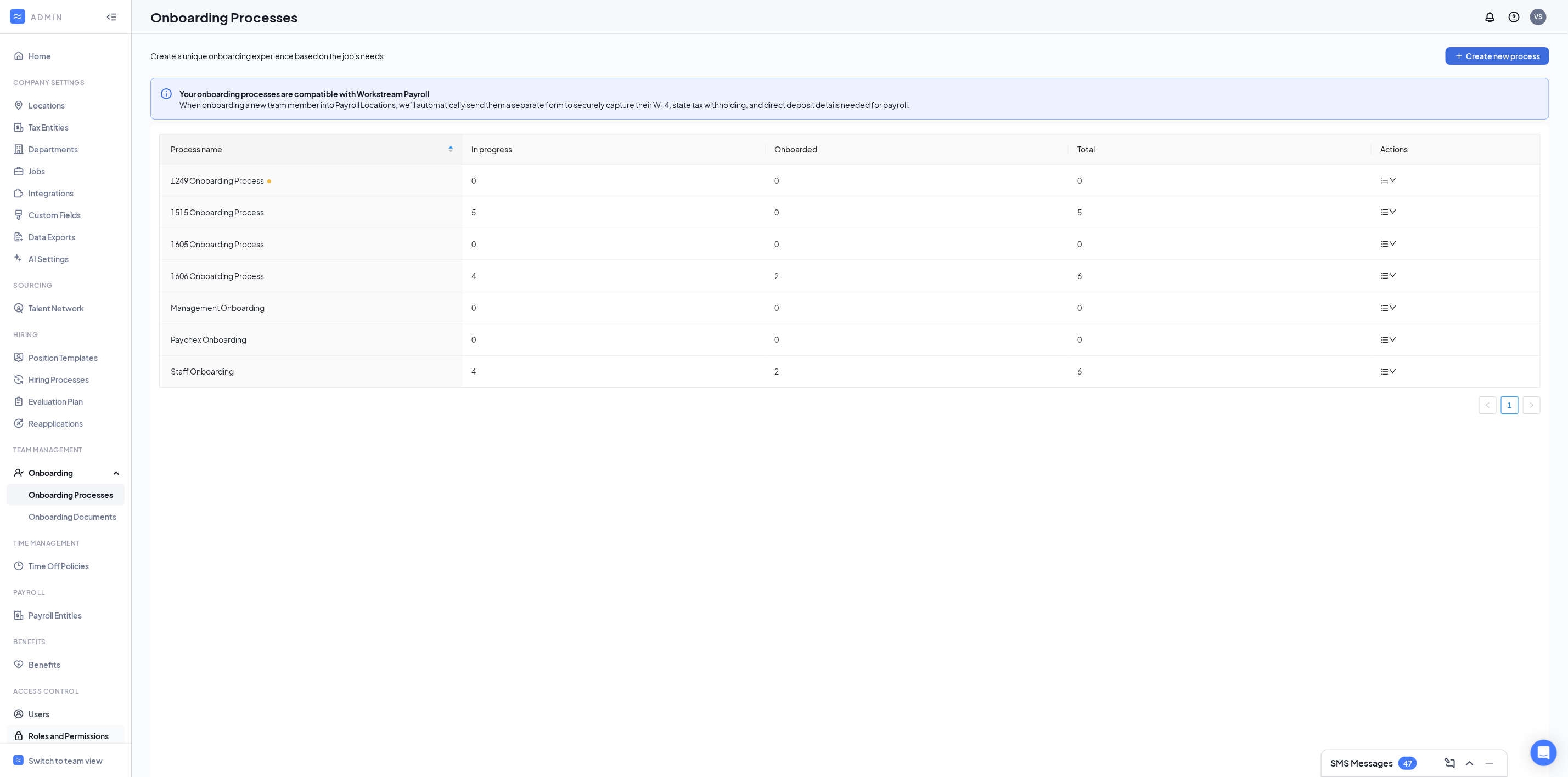
scroll to position [7, 0]
click at [67, 760] on div "Switch to team view" at bounding box center [65, 760] width 74 height 11
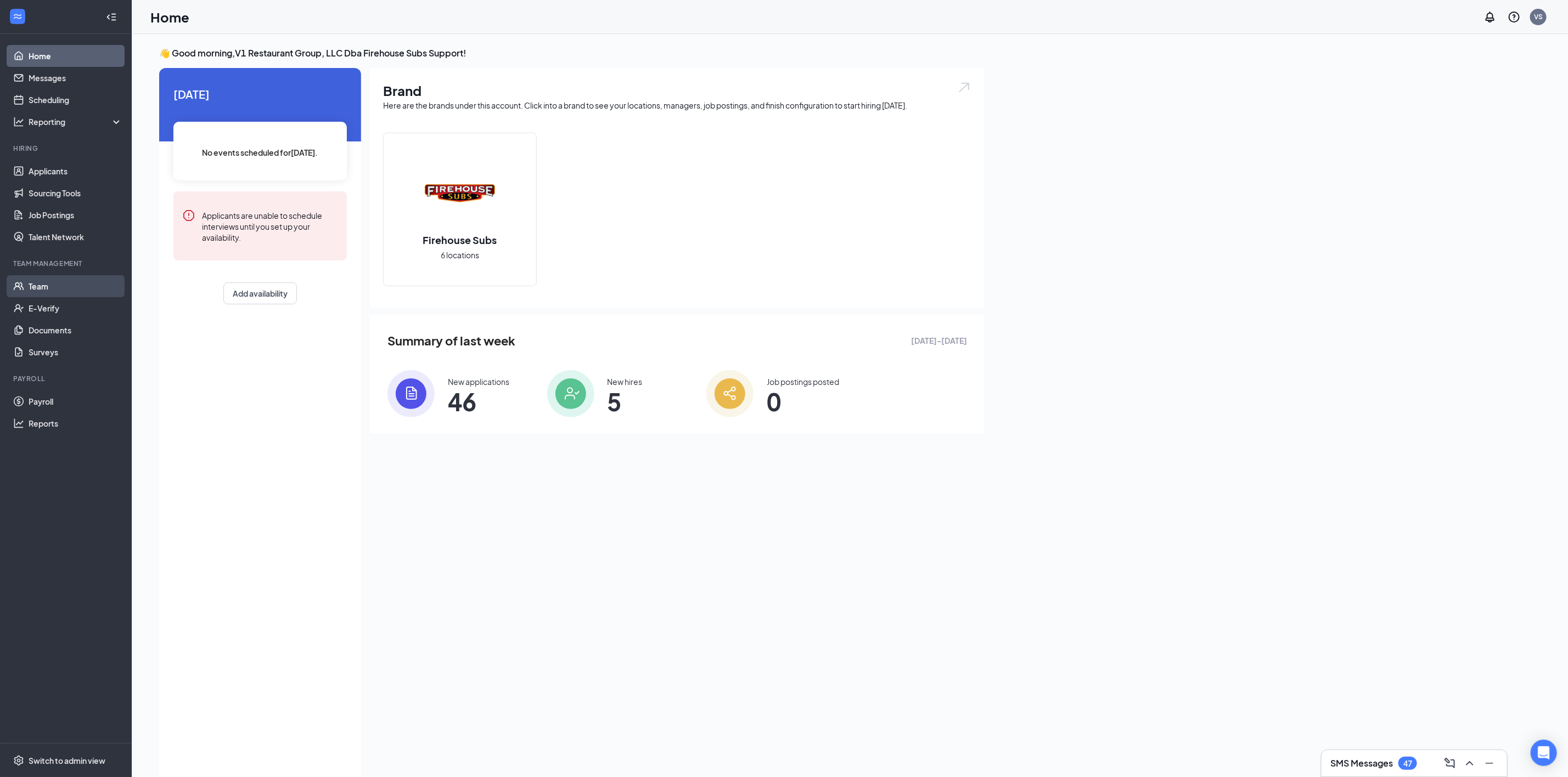
click at [45, 290] on link "Team" at bounding box center [75, 286] width 94 height 22
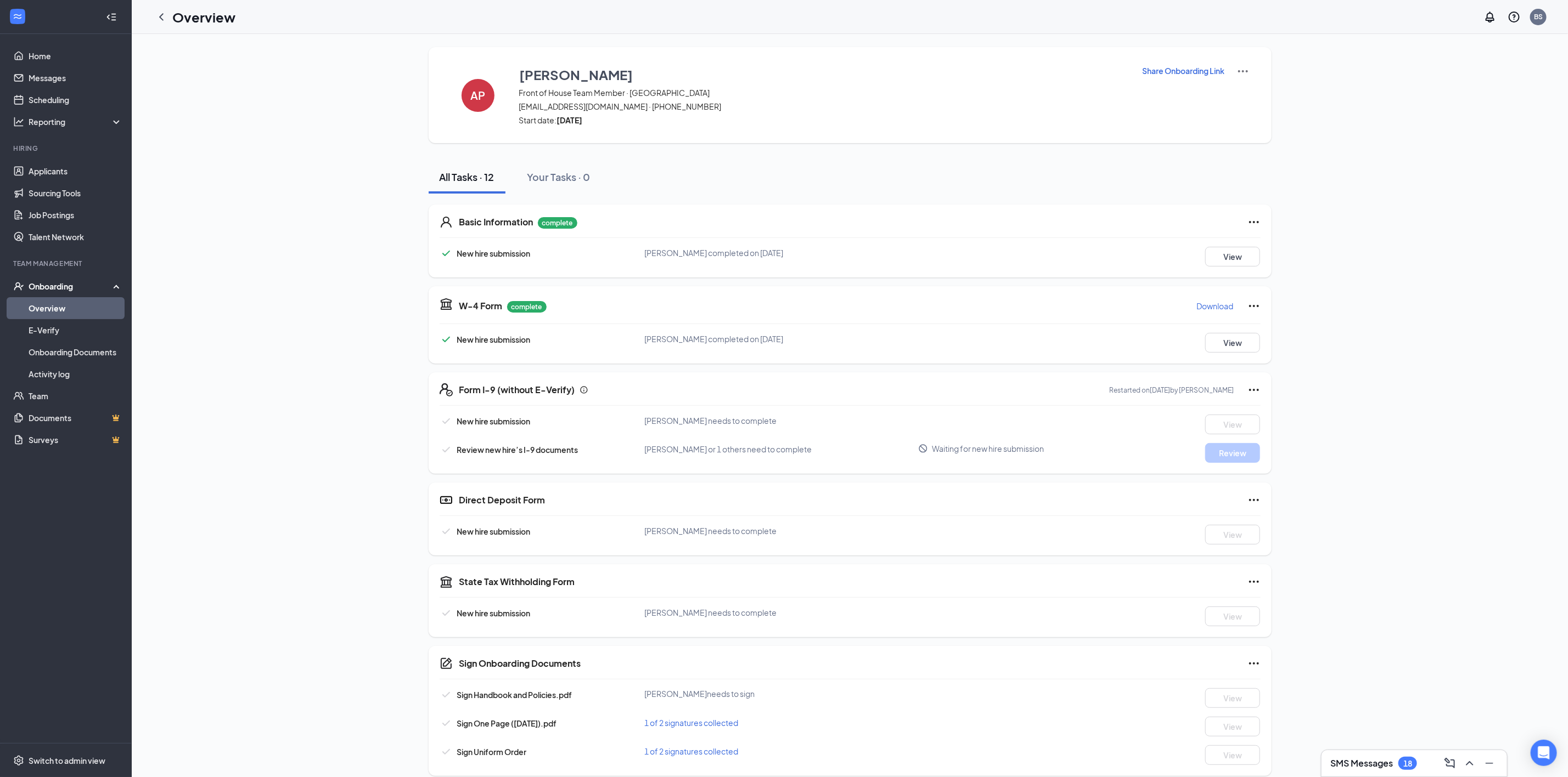
click at [1193, 71] on p "Share Onboarding Link" at bounding box center [1184, 70] width 83 height 11
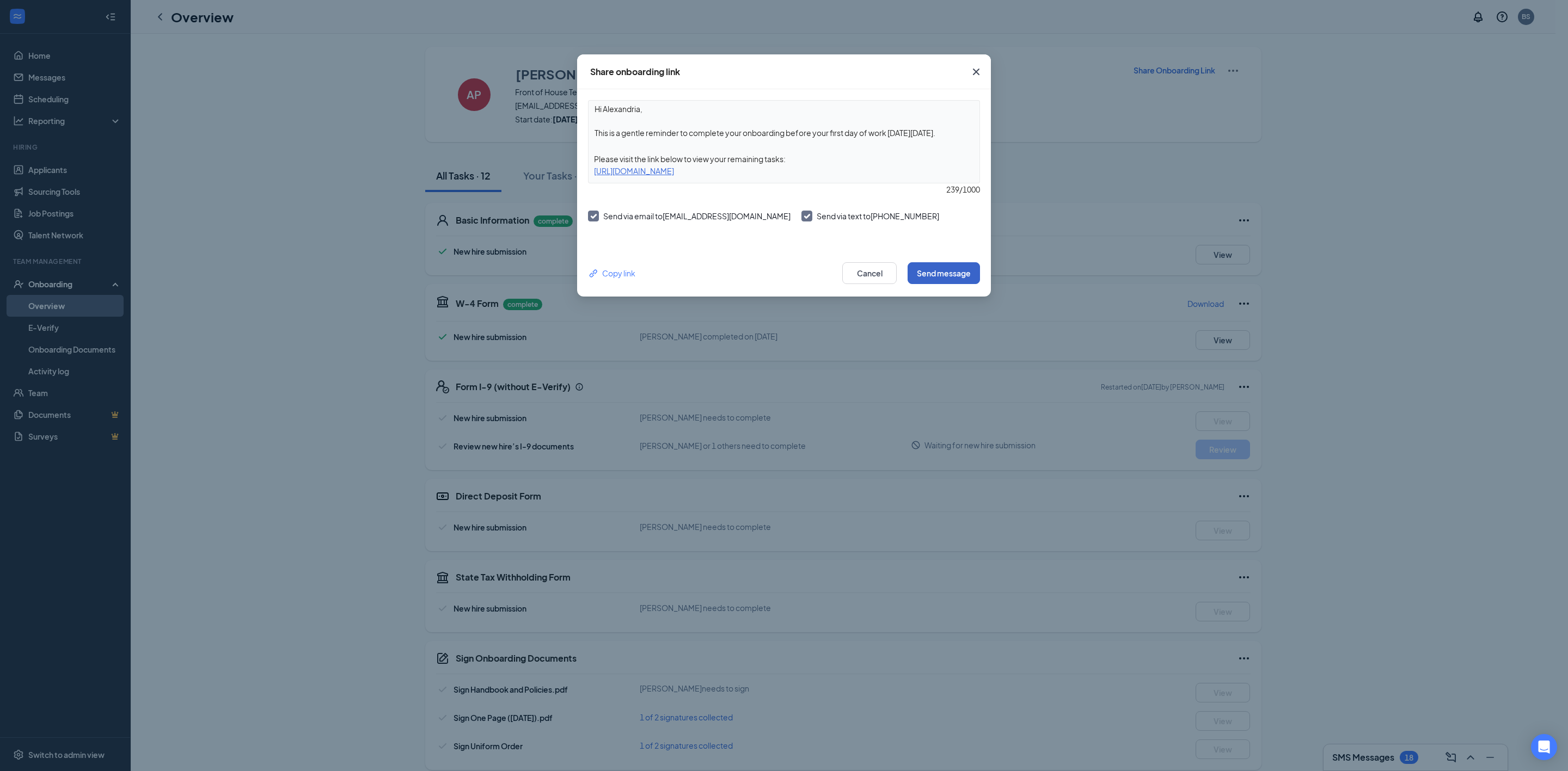
click at [938, 267] on button "Send message" at bounding box center [944, 273] width 73 height 22
